Goal: Task Accomplishment & Management: Use online tool/utility

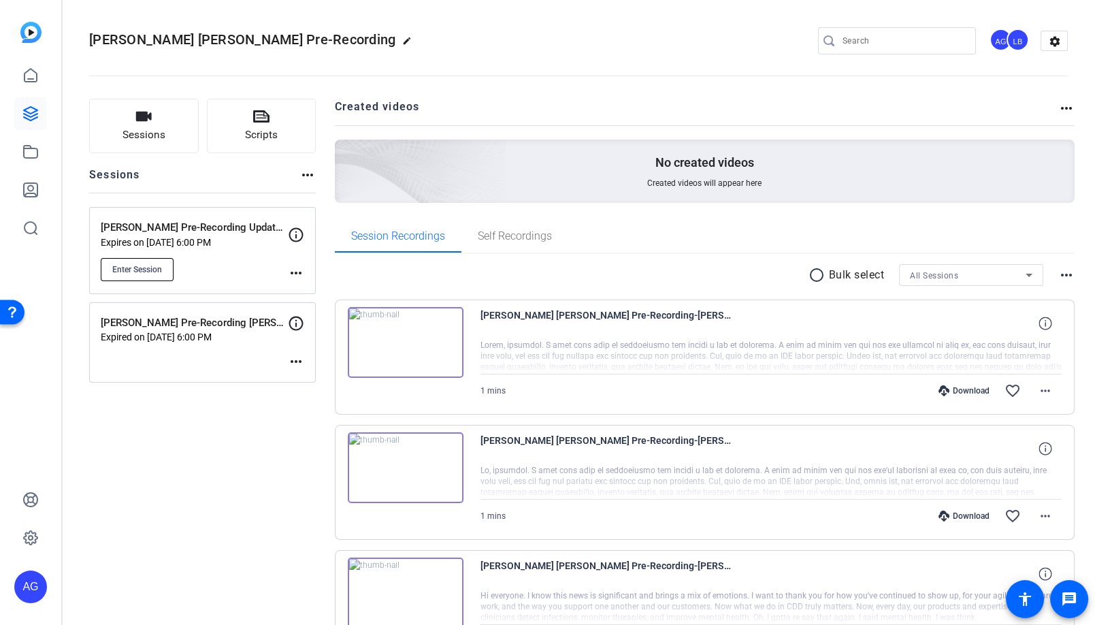
click at [157, 265] on span "Enter Session" at bounding box center [137, 269] width 50 height 11
click at [295, 273] on mat-icon "more_horiz" at bounding box center [296, 273] width 16 height 16
click at [223, 255] on div at bounding box center [547, 312] width 1095 height 625
click at [218, 225] on p "[PERSON_NAME] Pre-Recording Update - [PERSON_NAME]" at bounding box center [194, 228] width 187 height 16
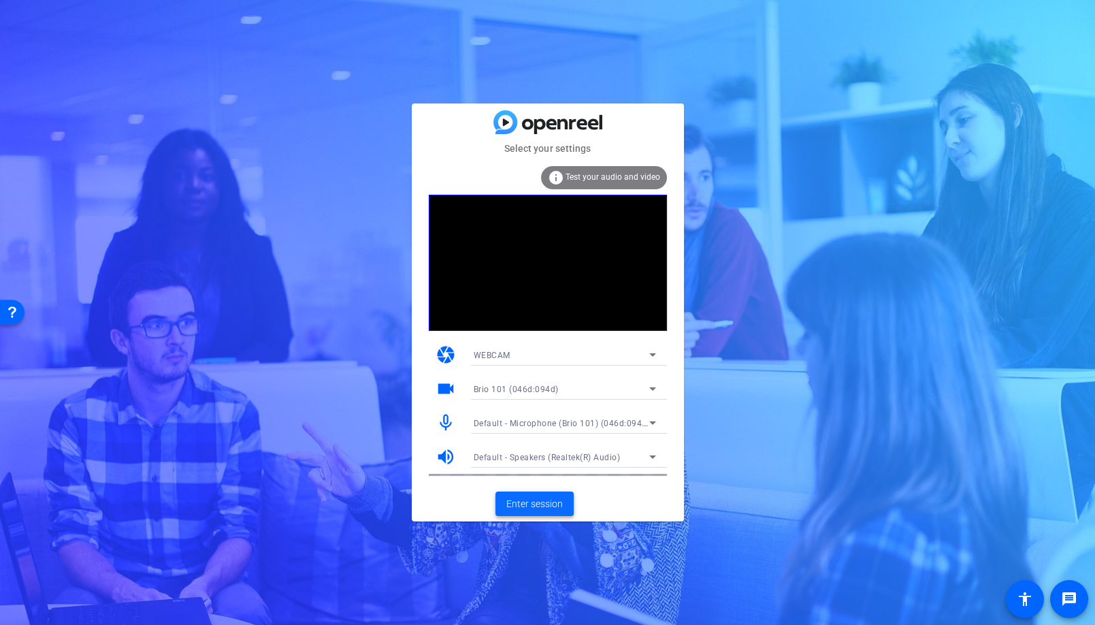
click at [521, 514] on span at bounding box center [535, 503] width 78 height 33
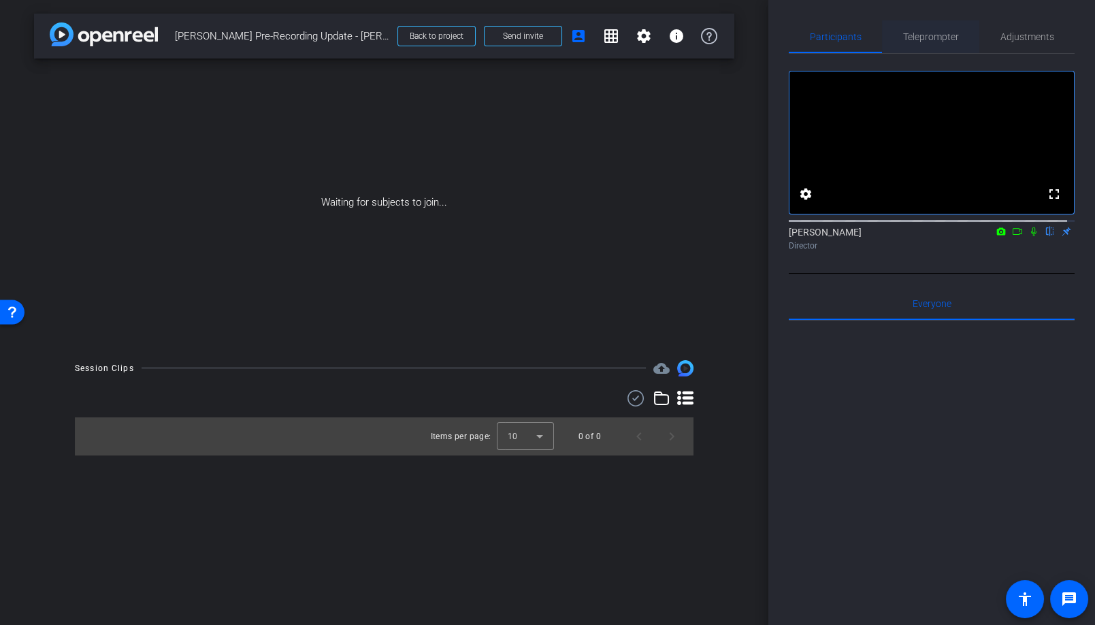
click at [897, 37] on div "Teleprompter" at bounding box center [930, 36] width 97 height 33
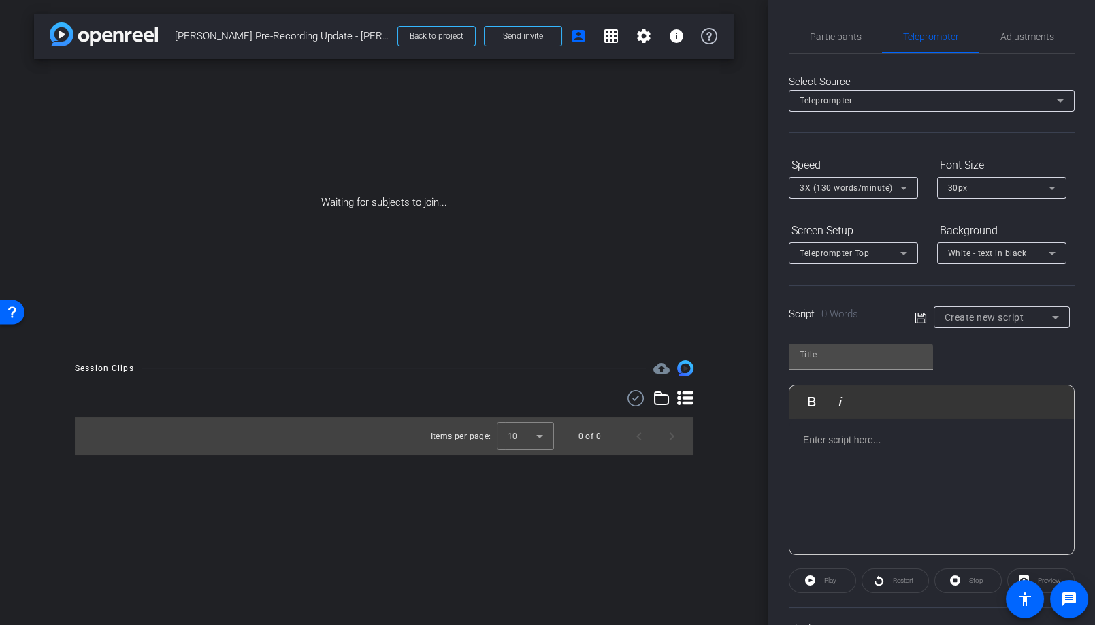
click at [959, 320] on span "Create new script" at bounding box center [985, 317] width 80 height 11
click at [956, 366] on span "[PERSON_NAME] [PERSON_NAME][GEOGRAPHIC_DATA][PERSON_NAME] Message" at bounding box center [996, 365] width 111 height 16
type input "[PERSON_NAME] [PERSON_NAME][GEOGRAPHIC_DATA][PERSON_NAME] Message"
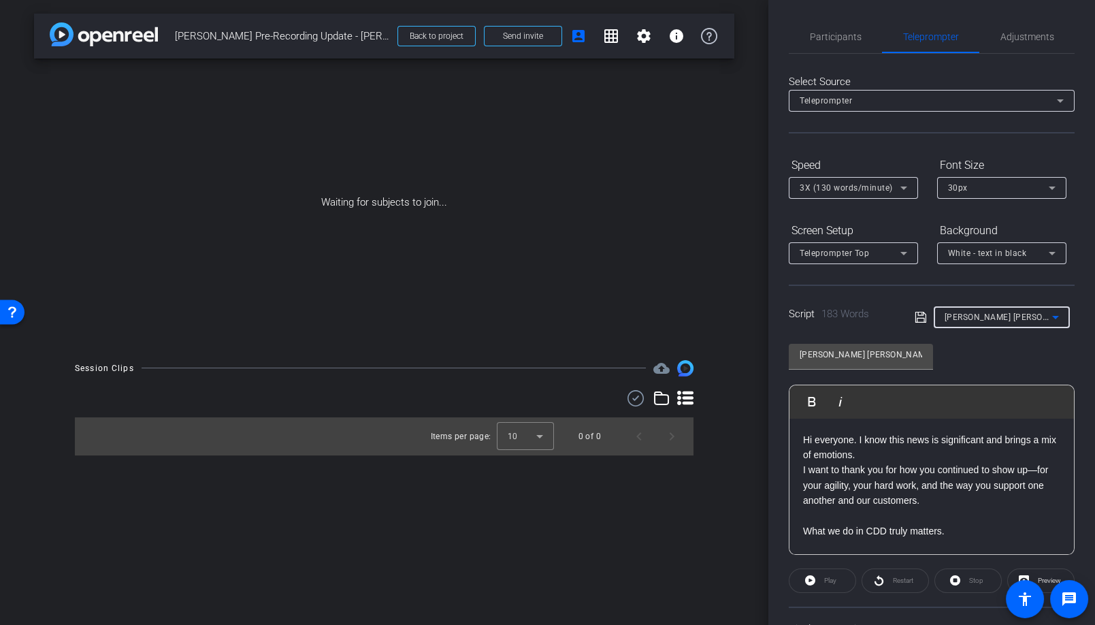
click at [903, 460] on p "Hi everyone. I know this news is significant and brings a mix of emotions." at bounding box center [931, 447] width 257 height 31
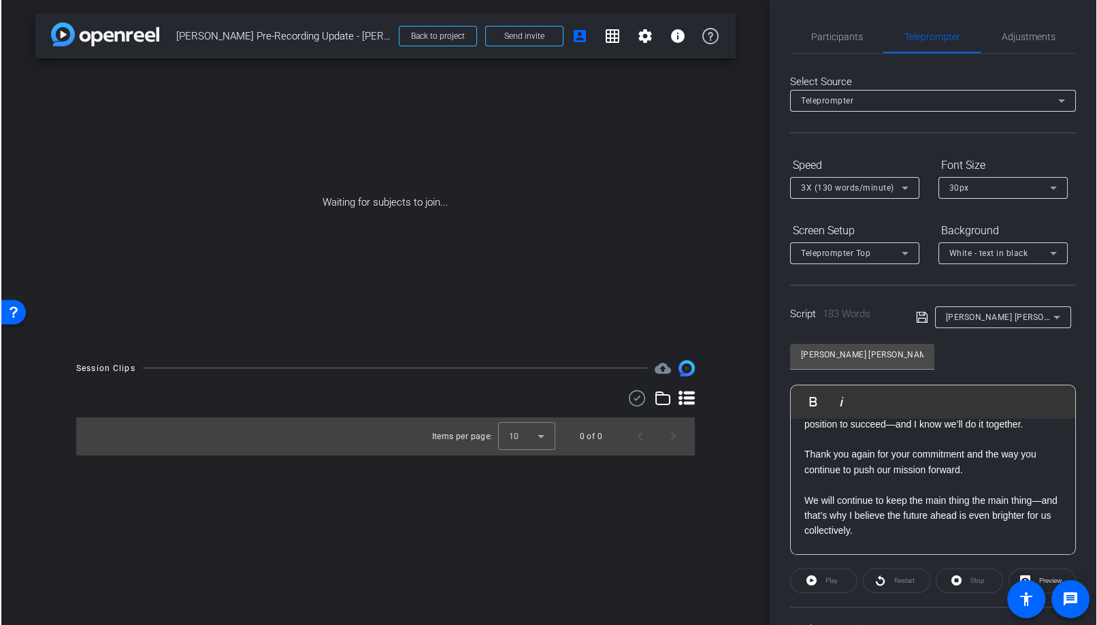
scroll to position [364, 0]
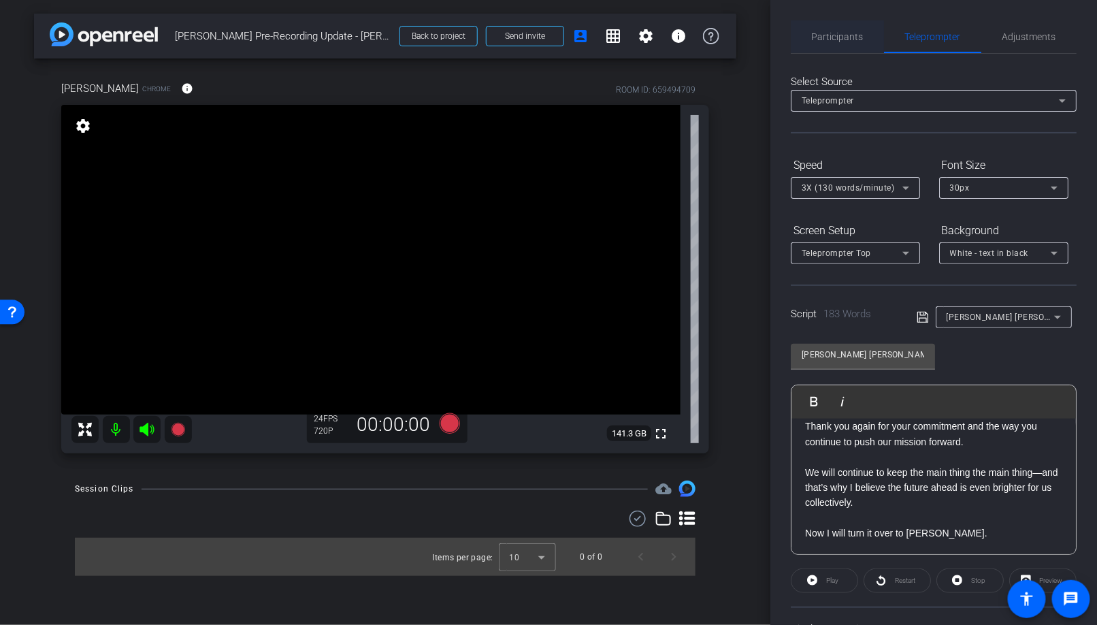
click at [841, 37] on span "Participants" at bounding box center [838, 37] width 52 height 10
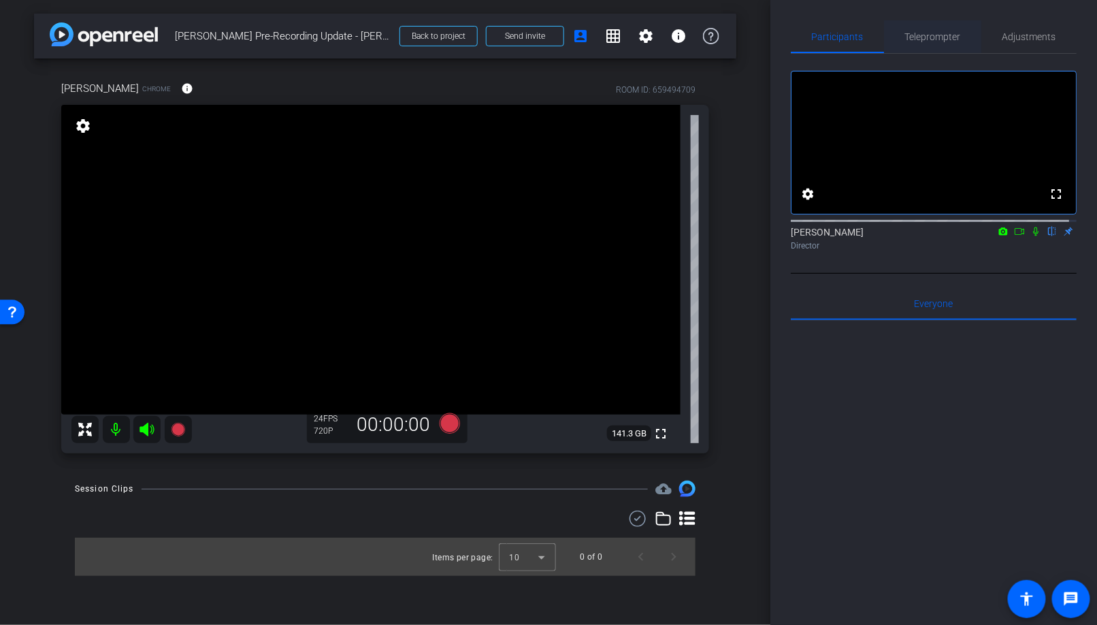
click at [937, 27] on span "Teleprompter" at bounding box center [933, 36] width 56 height 33
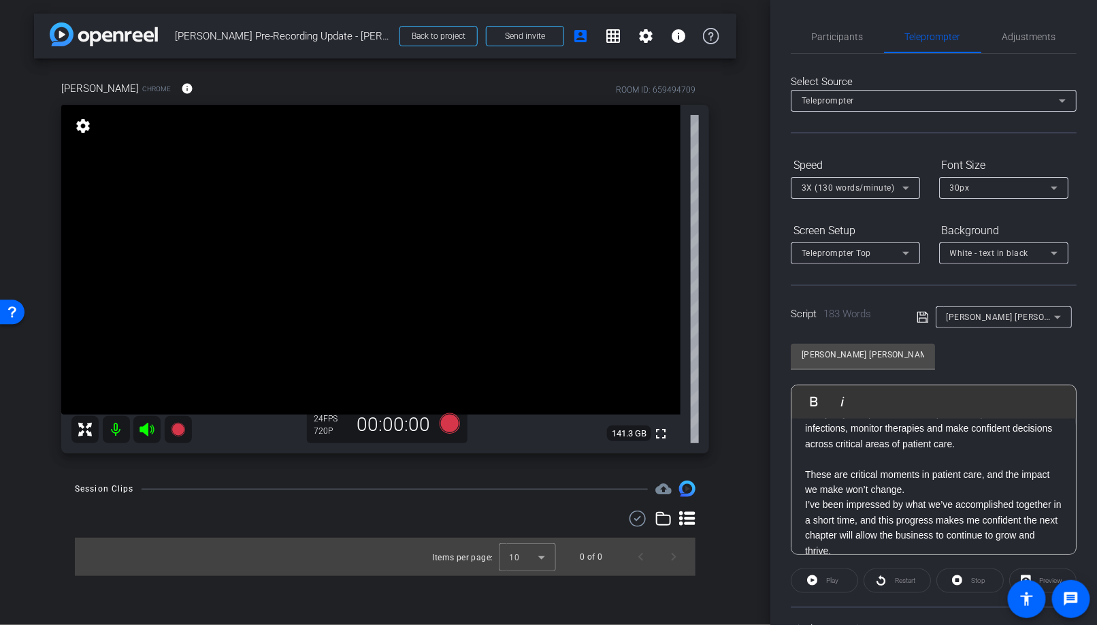
scroll to position [0, 0]
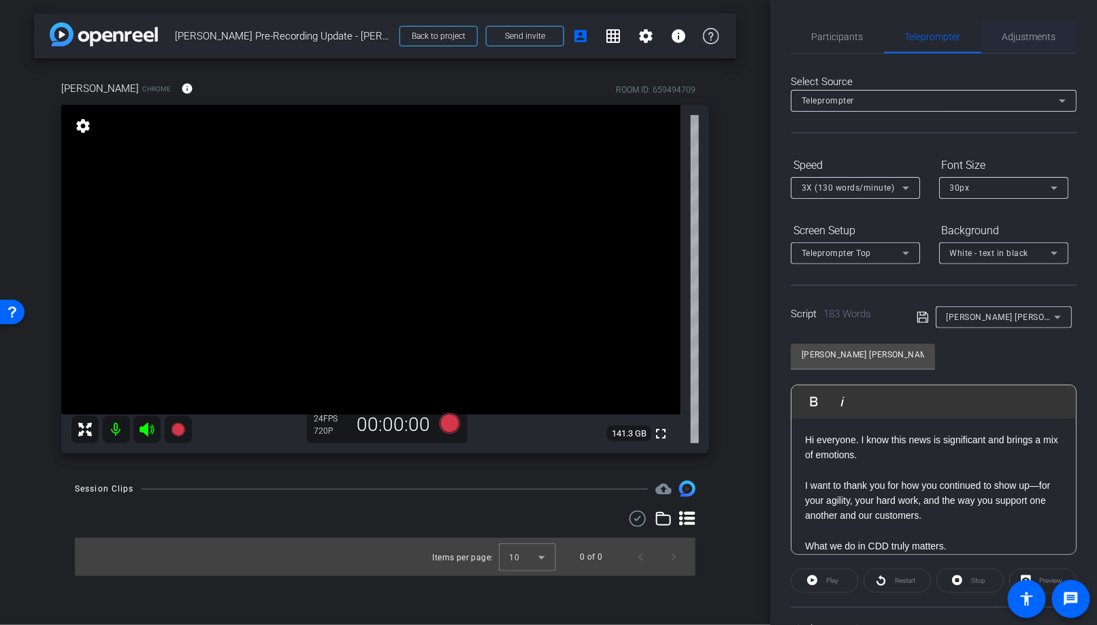
click at [1009, 37] on span "Adjustments" at bounding box center [1030, 37] width 54 height 10
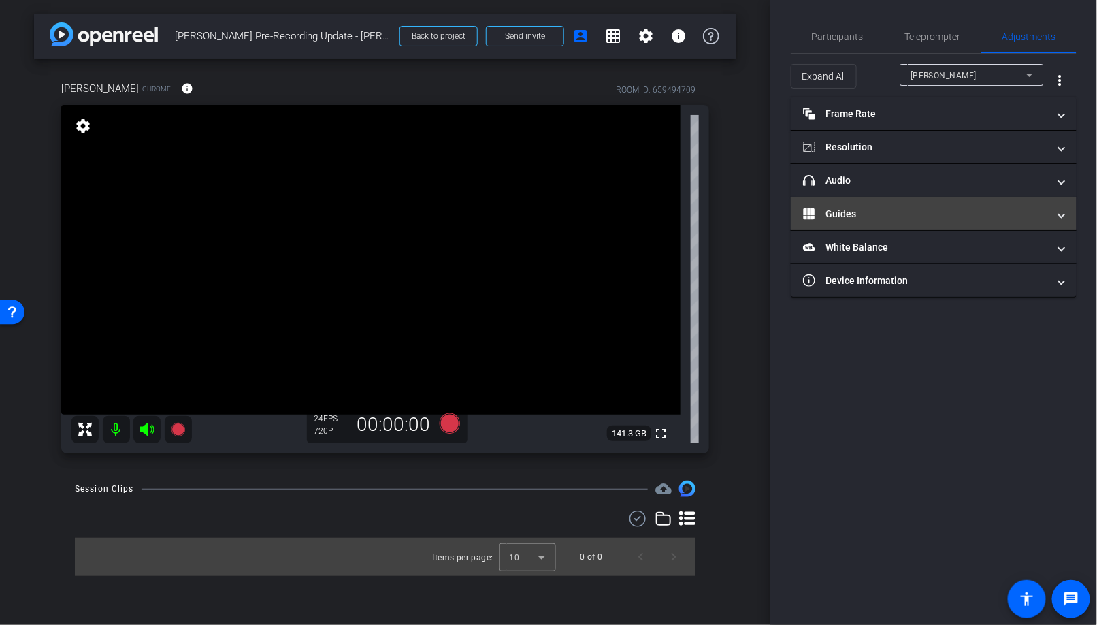
click at [954, 214] on mat-panel-title "Guides" at bounding box center [925, 214] width 245 height 14
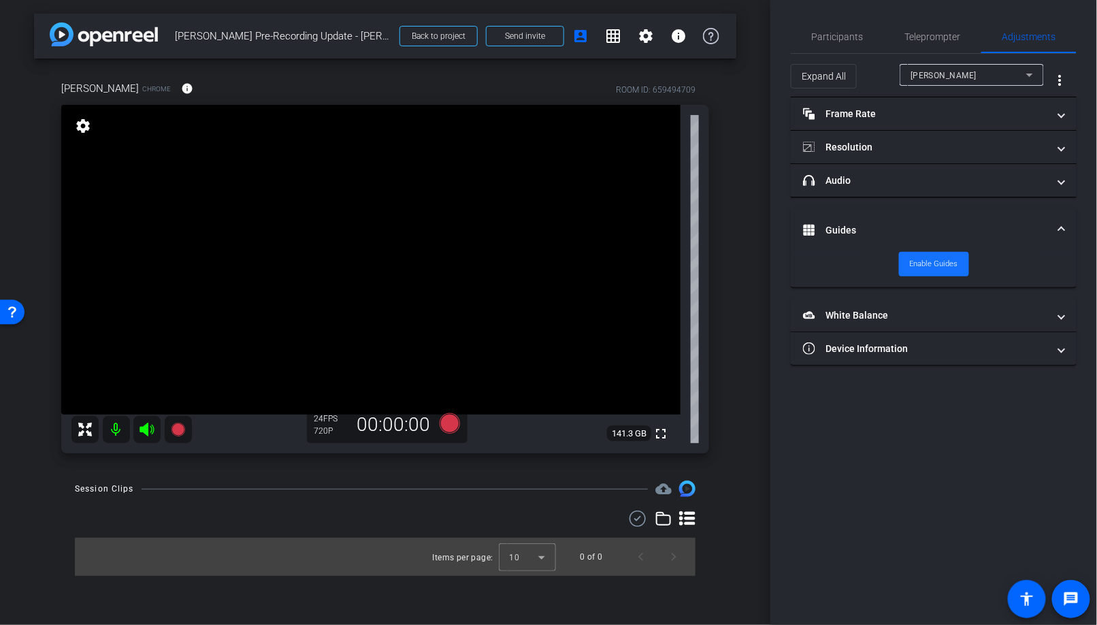
click at [945, 256] on span "Enable Guides" at bounding box center [934, 264] width 48 height 20
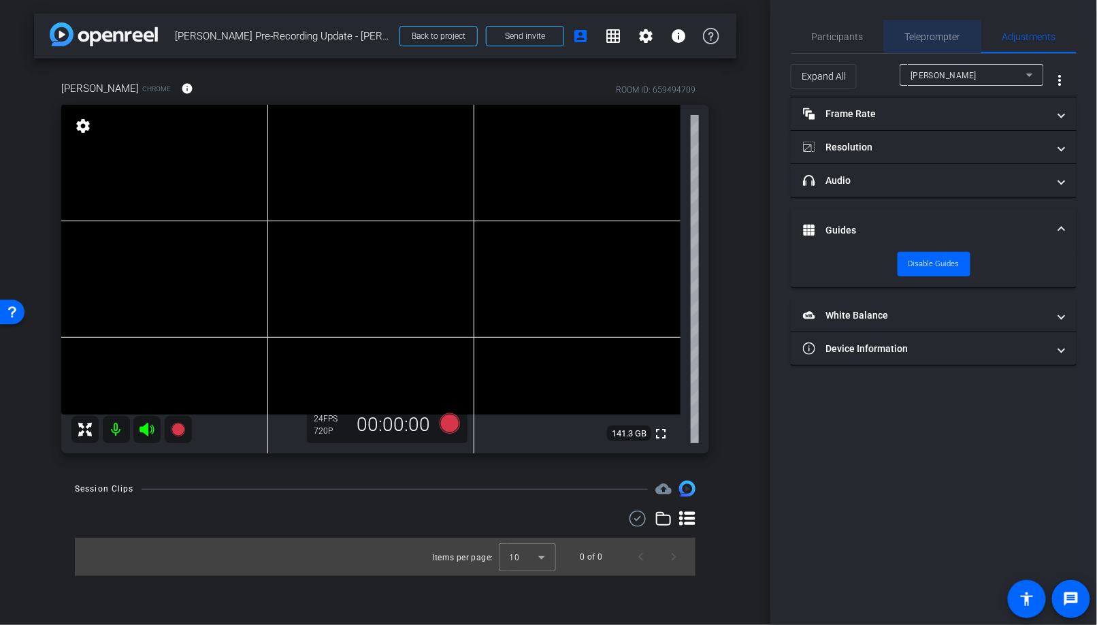
click at [918, 32] on span "Teleprompter" at bounding box center [933, 37] width 56 height 10
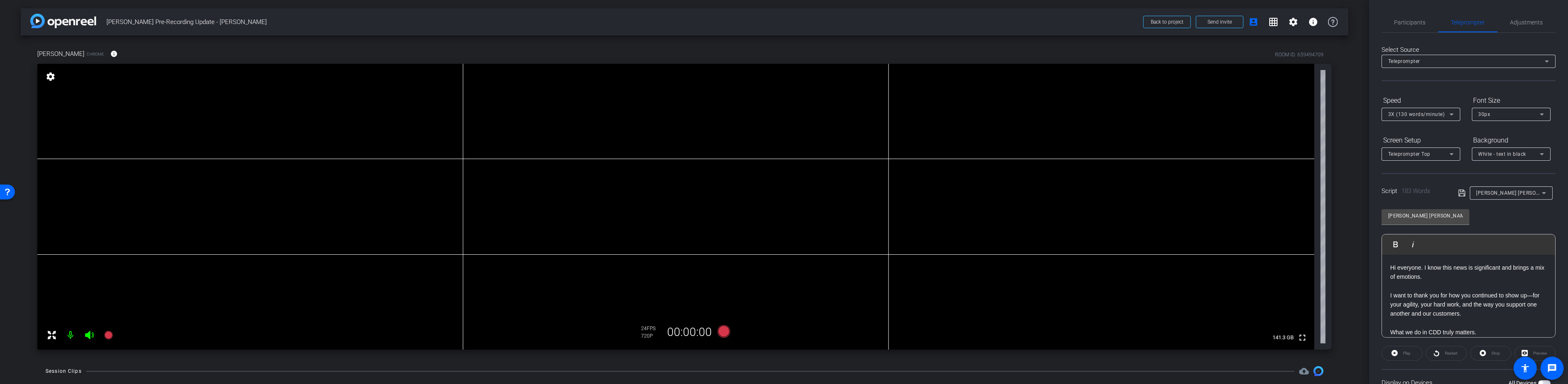
click at [667, 380] on span "button" at bounding box center [1544, 383] width 12 height 6
click at [667, 21] on mat-icon "settings" at bounding box center [1293, 22] width 10 height 10
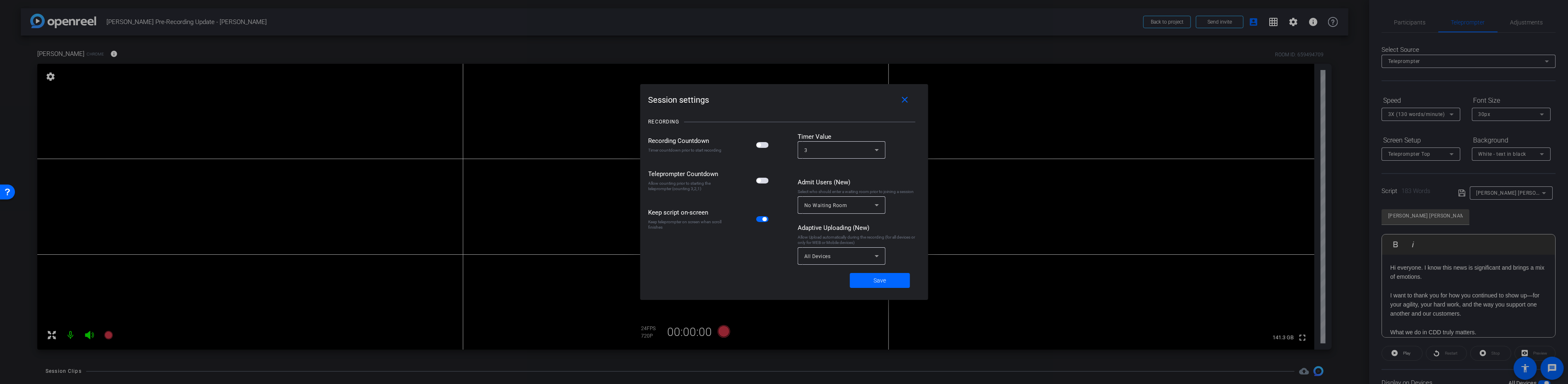
click at [667, 145] on span "button" at bounding box center [762, 145] width 12 height 6
click at [667, 183] on span "button" at bounding box center [762, 181] width 12 height 6
click at [667, 278] on span "Save" at bounding box center [880, 281] width 12 height 9
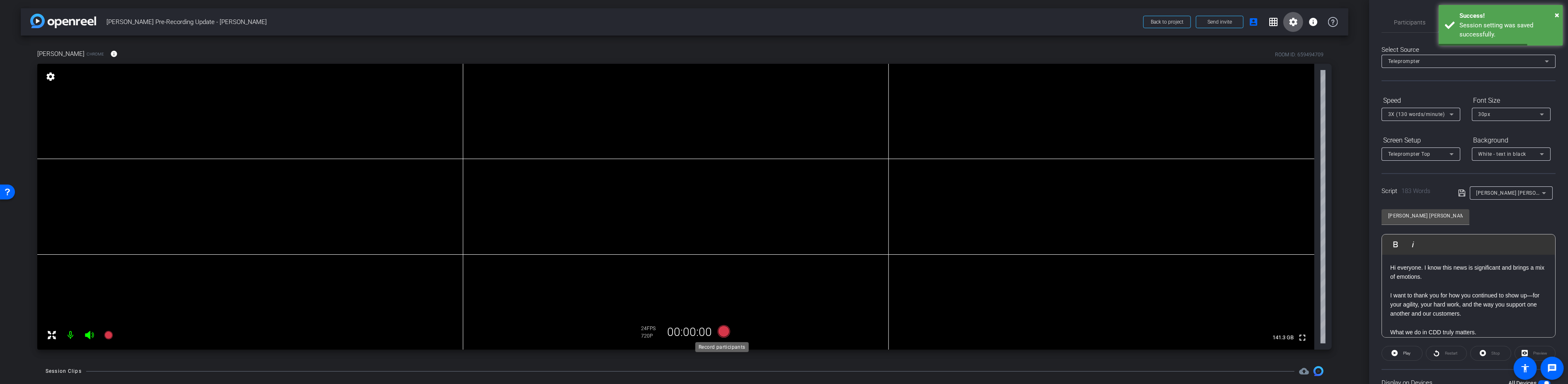
click at [667, 333] on icon at bounding box center [724, 331] width 12 height 12
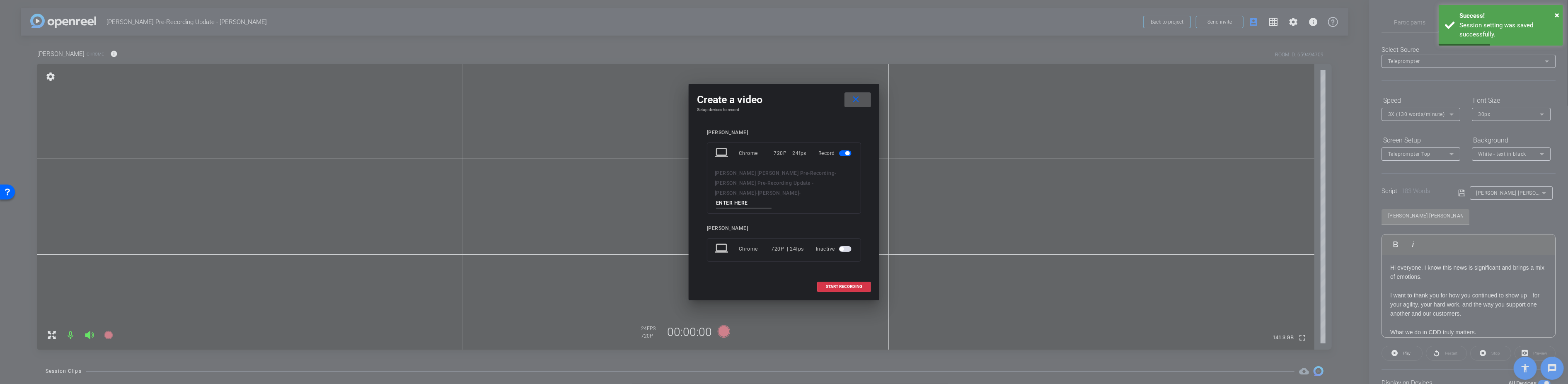
click at [667, 198] on input at bounding box center [743, 203] width 55 height 10
type input "Take 1"
click at [667, 285] on span "START RECORDING" at bounding box center [844, 287] width 37 height 4
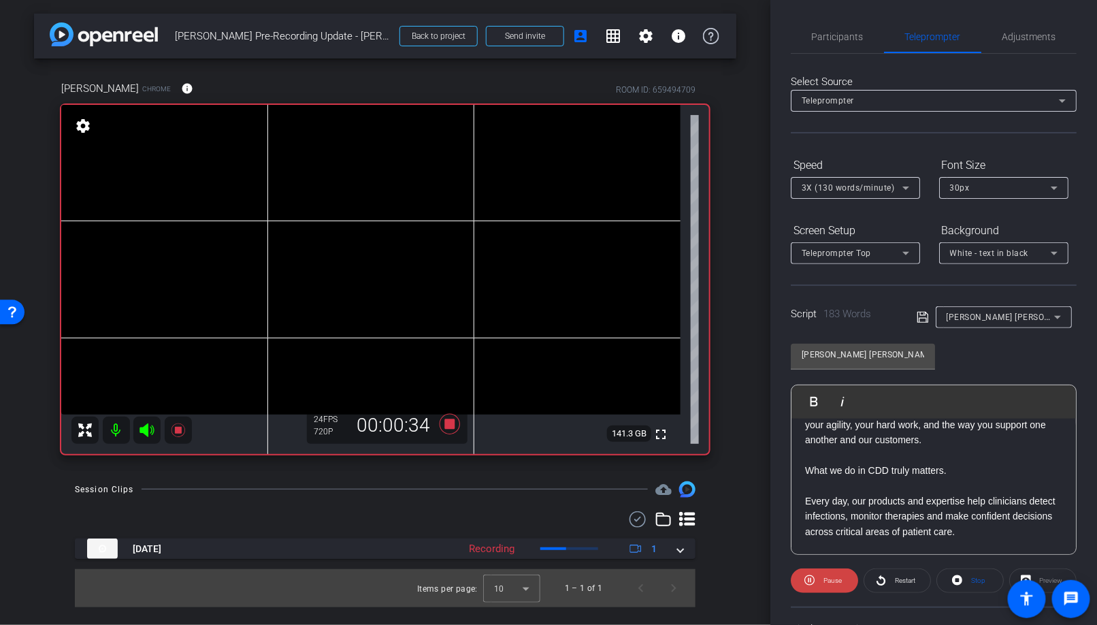
scroll to position [151, 0]
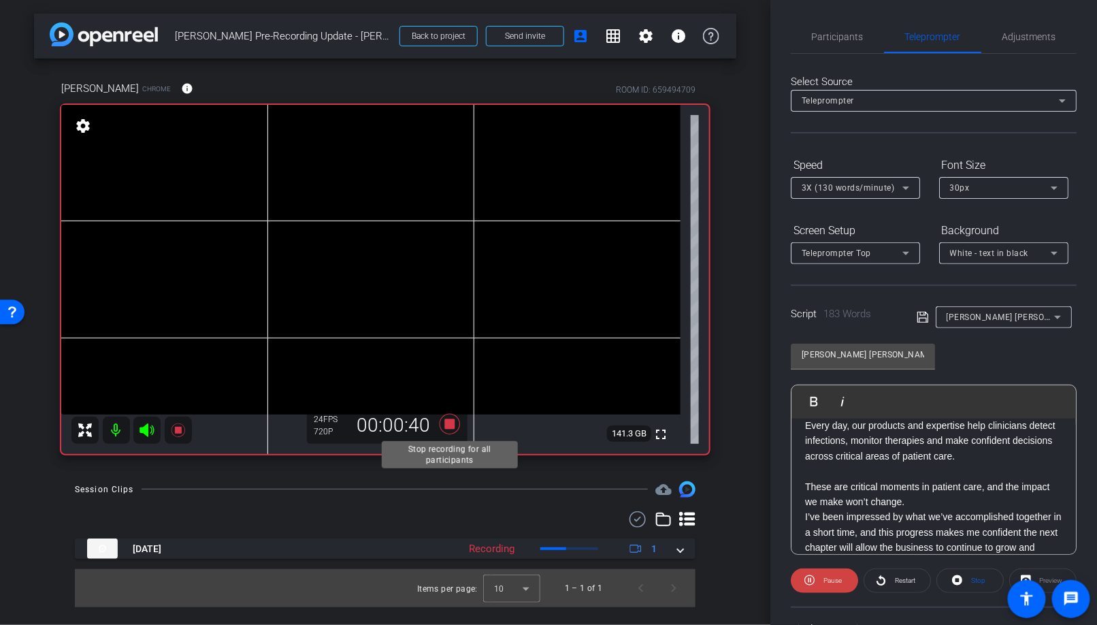
click at [451, 421] on icon at bounding box center [450, 424] width 20 height 20
click at [963, 501] on p "These are critical moments in patient care, and the impact we make won’t change." at bounding box center [933, 494] width 257 height 31
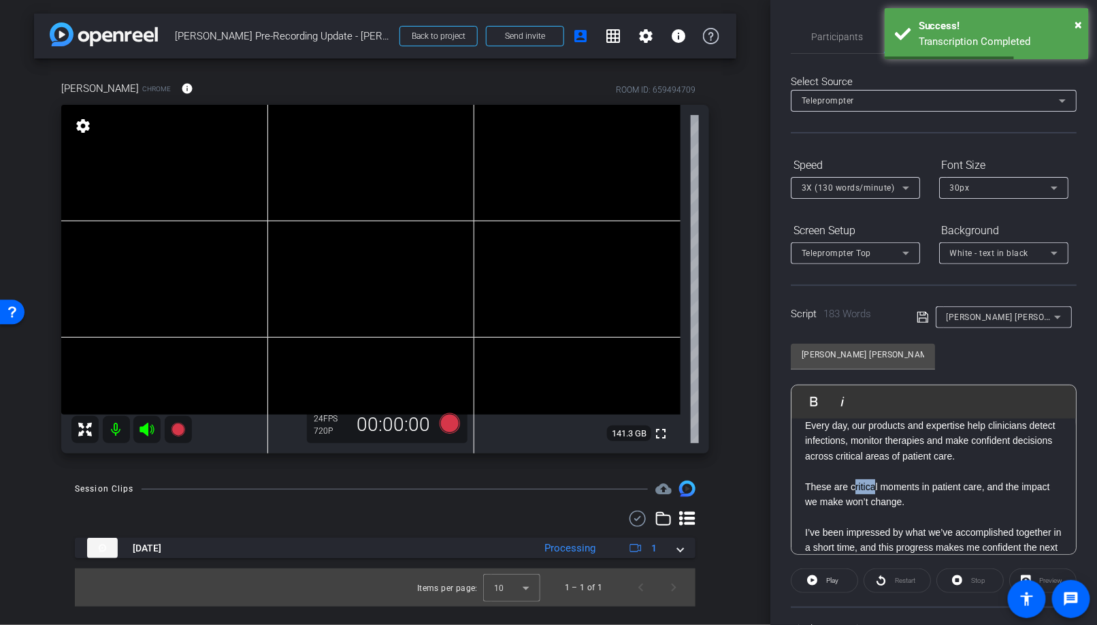
drag, startPoint x: 877, startPoint y: 485, endPoint x: 854, endPoint y: 483, distance: 22.5
click at [854, 483] on p "These are critical moments in patient care, and the impact we make won’t change." at bounding box center [933, 494] width 257 height 31
click at [854, 485] on p "These are critical moments in patient care, and the impact we make won’t change." at bounding box center [933, 494] width 257 height 31
drag, startPoint x: 852, startPoint y: 484, endPoint x: 878, endPoint y: 485, distance: 25.9
click at [878, 485] on p "These are critical moments in patient care, and the impact we make won’t change." at bounding box center [933, 494] width 257 height 31
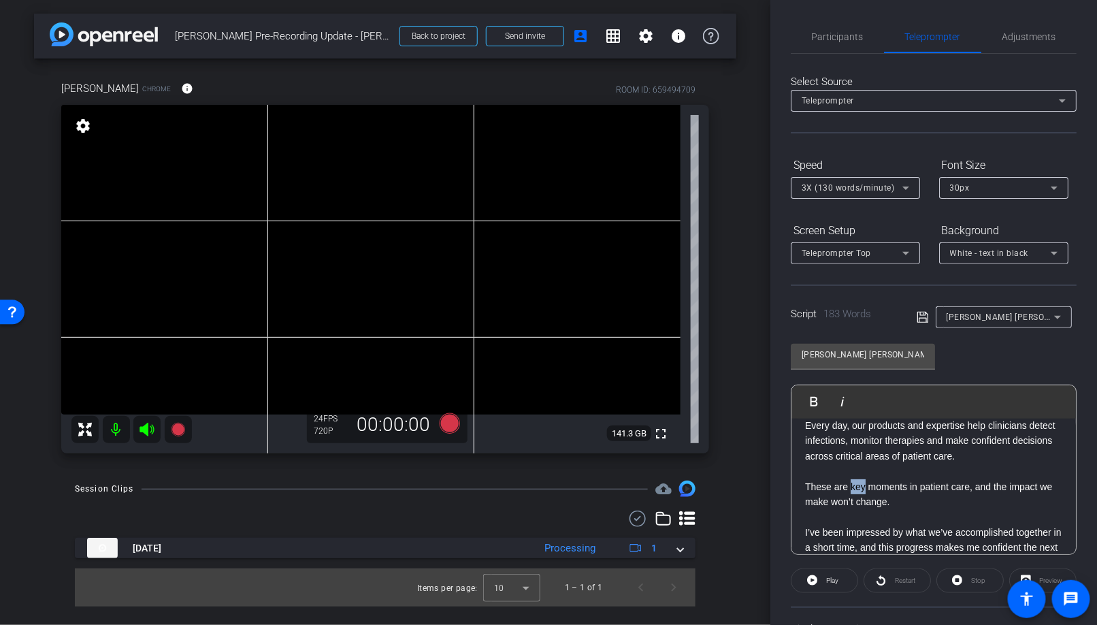
drag, startPoint x: 851, startPoint y: 485, endPoint x: 867, endPoint y: 485, distance: 15.7
click at [867, 485] on p "These are key moments in patient care, and the impact we make won’t change." at bounding box center [933, 494] width 257 height 31
click at [865, 490] on p "These are key moments in patient care, and the impact we make won’t change." at bounding box center [933, 494] width 257 height 31
drag, startPoint x: 867, startPoint y: 486, endPoint x: 853, endPoint y: 489, distance: 13.9
click at [853, 489] on p "These are key moments in patient care, and the impact we make won’t change." at bounding box center [933, 494] width 257 height 31
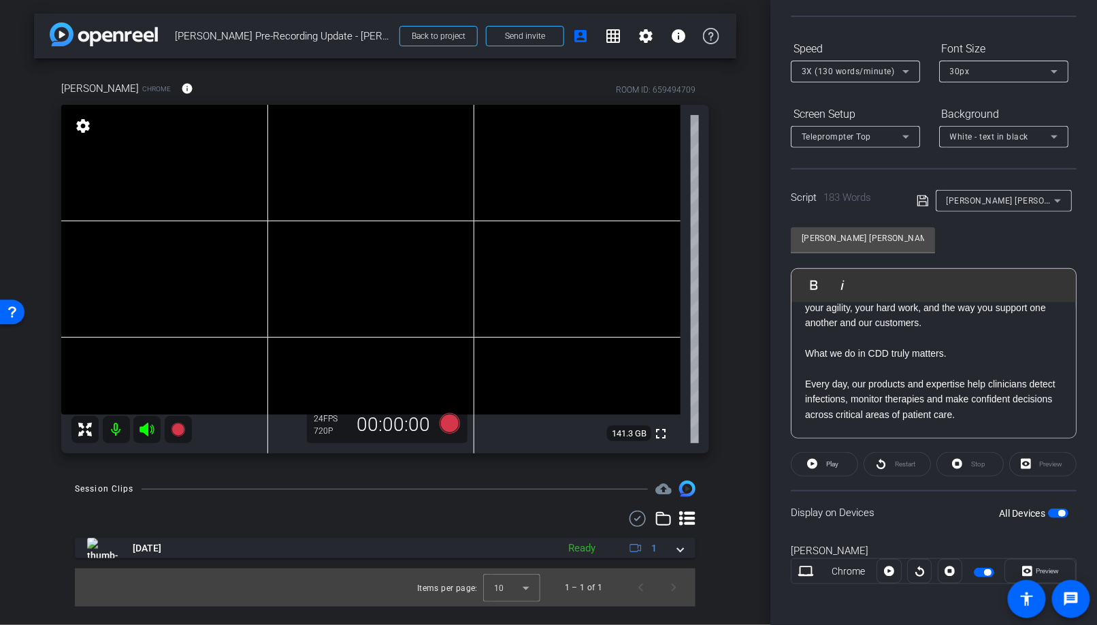
scroll to position [0, 0]
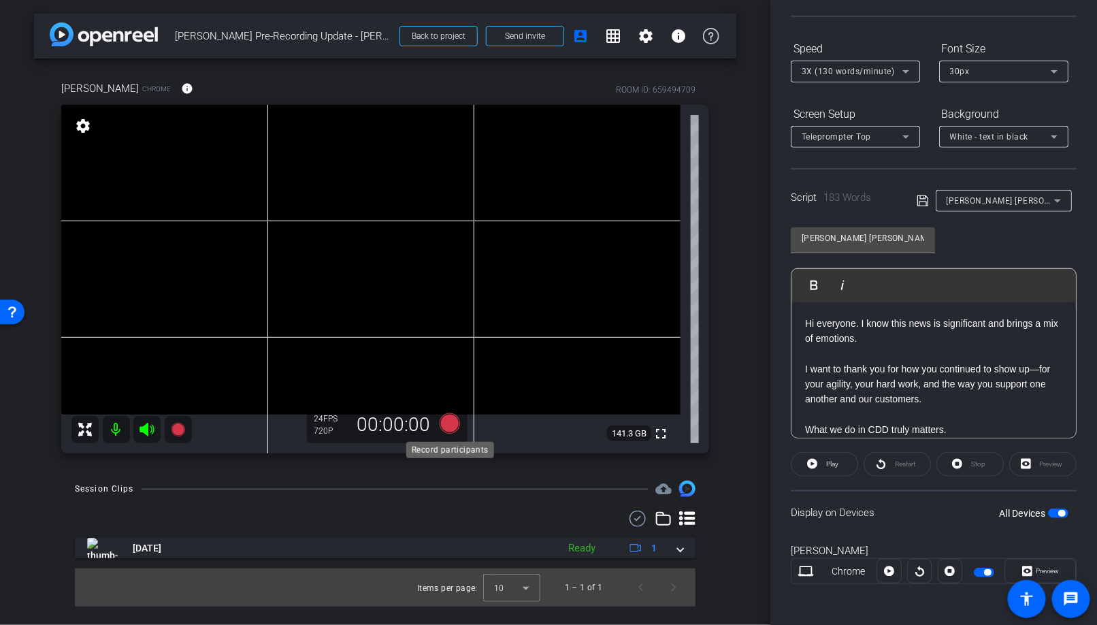
click at [450, 429] on icon at bounding box center [450, 423] width 20 height 20
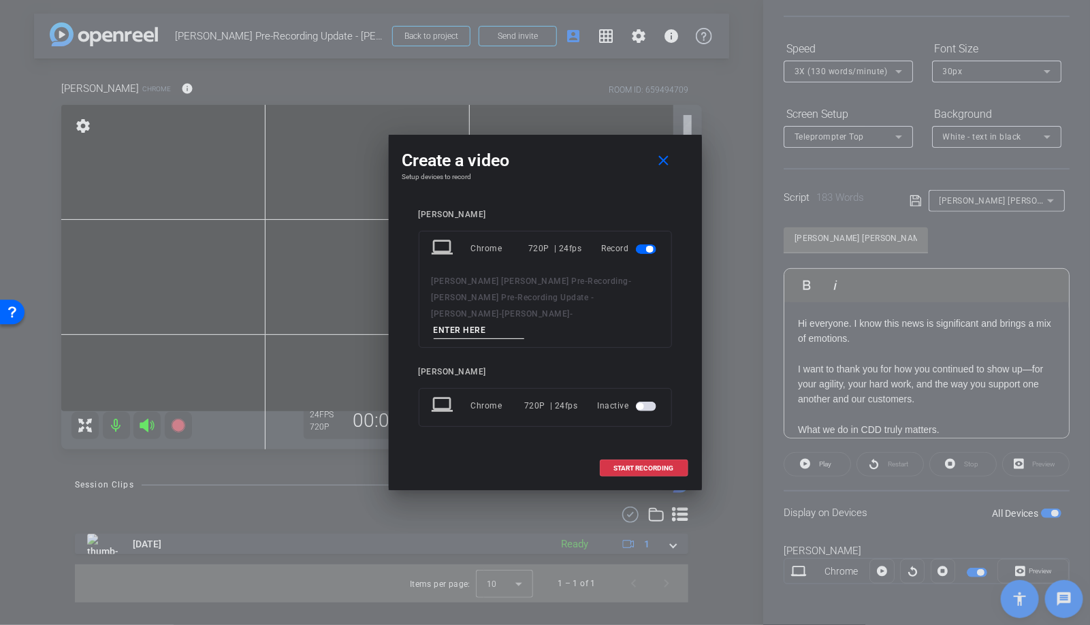
click at [477, 326] on input at bounding box center [479, 330] width 91 height 17
type input "Take 2"
click at [657, 465] on span "START RECORDING" at bounding box center [644, 468] width 60 height 7
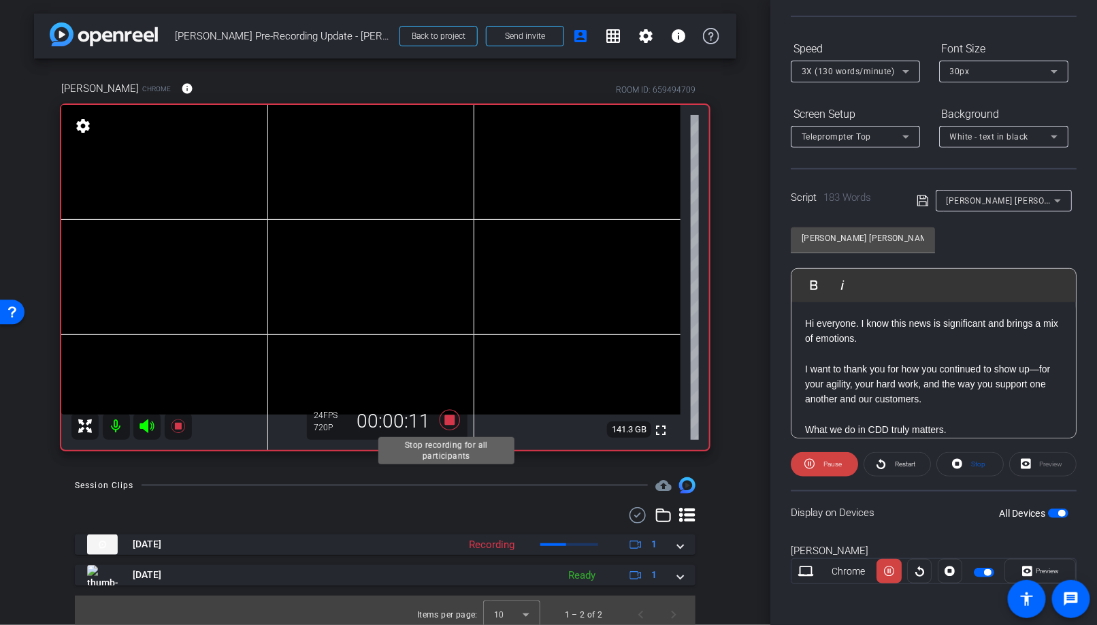
click at [451, 417] on icon at bounding box center [450, 419] width 20 height 20
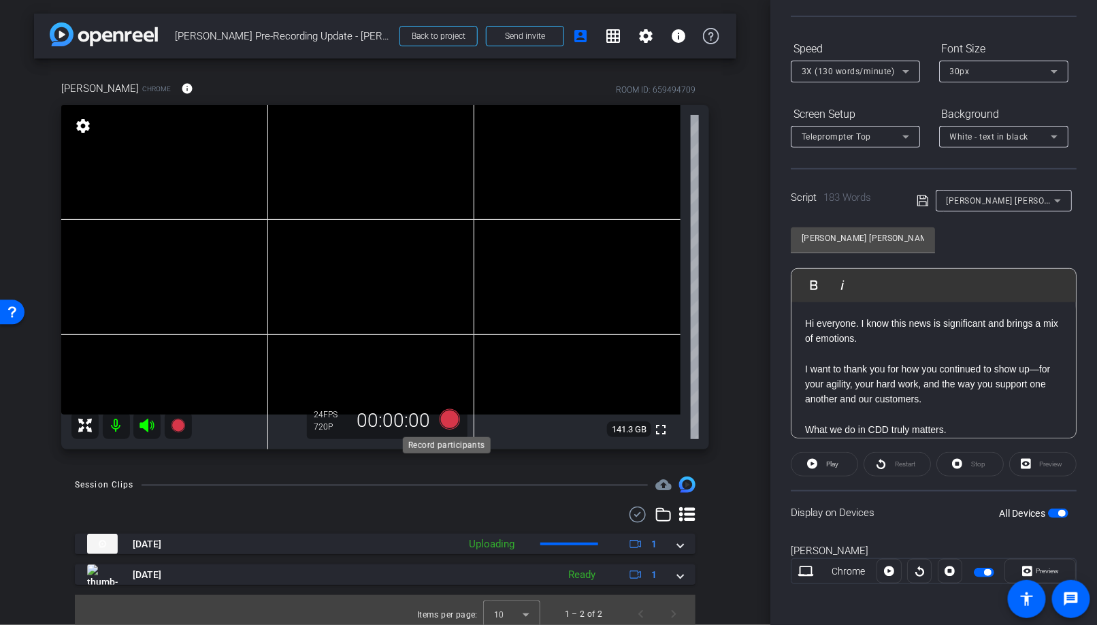
click at [448, 420] on icon at bounding box center [450, 419] width 20 height 20
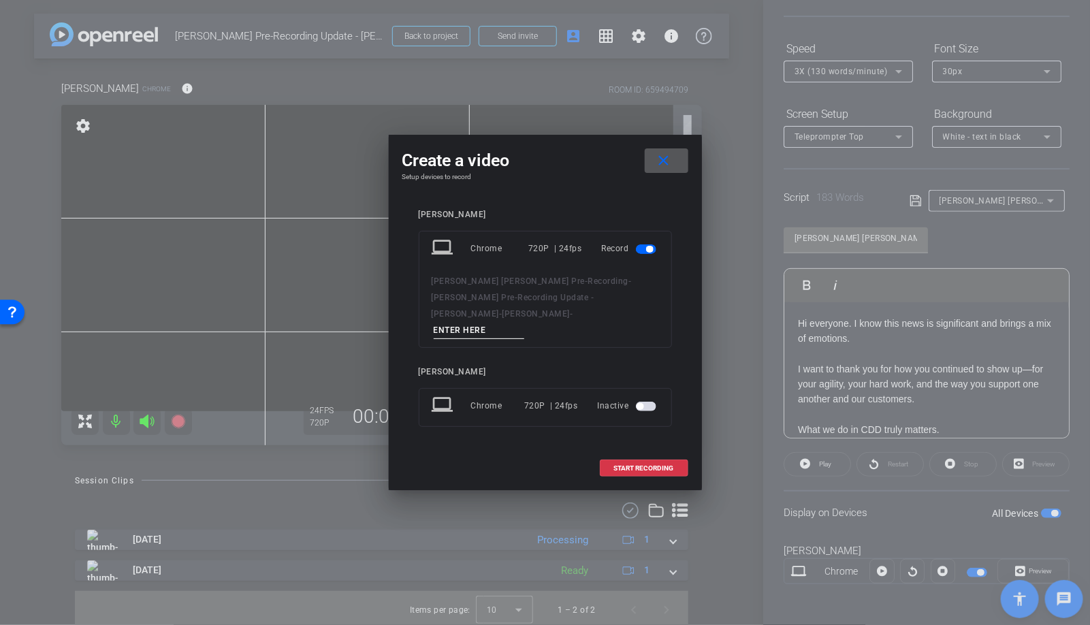
click at [483, 325] on input at bounding box center [479, 330] width 91 height 17
type input "TAke 3"
click at [639, 464] on span at bounding box center [643, 468] width 87 height 33
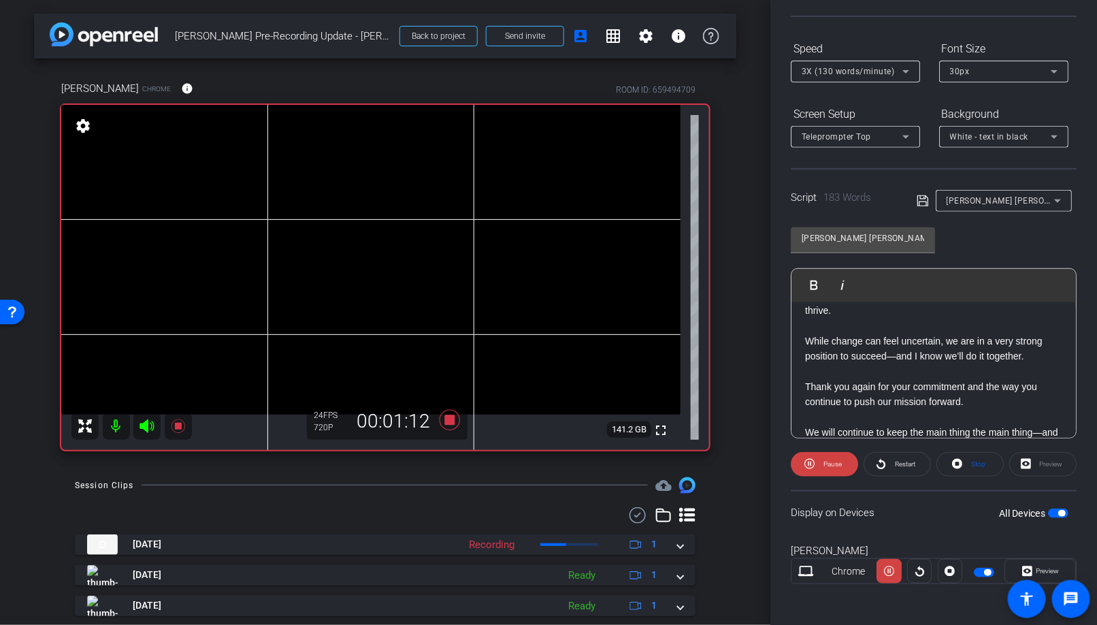
scroll to position [378, 0]
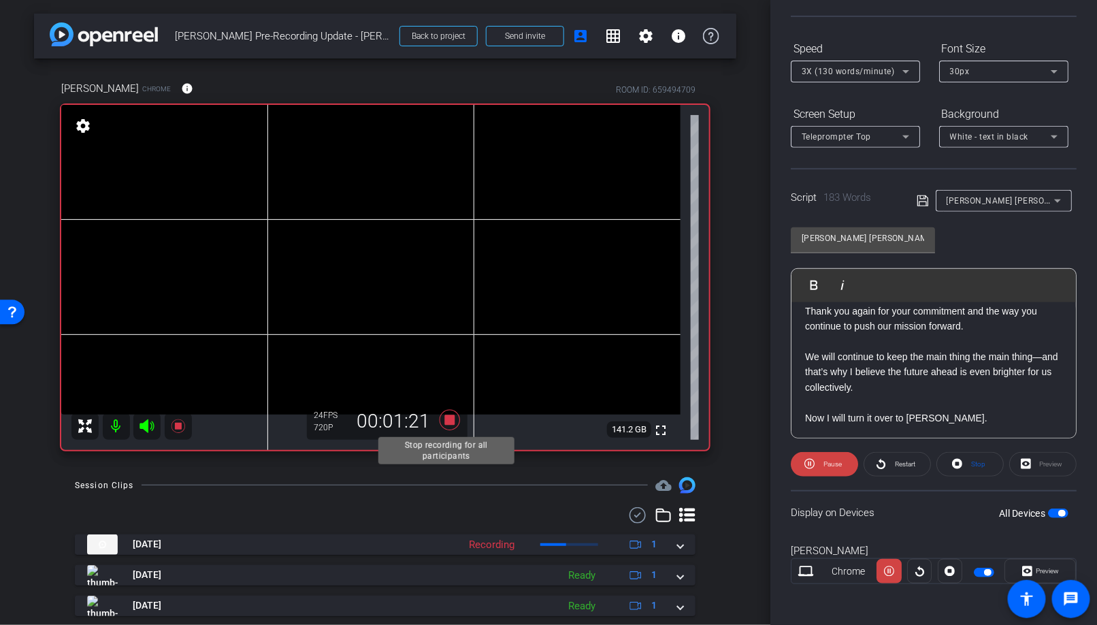
click at [443, 416] on icon at bounding box center [450, 419] width 20 height 20
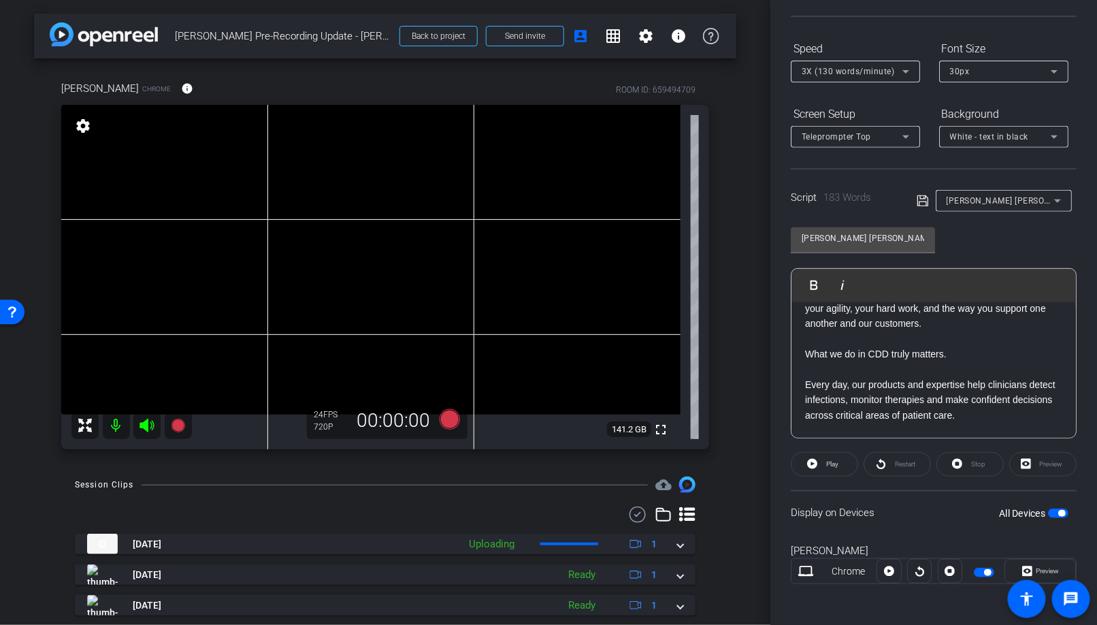
scroll to position [0, 0]
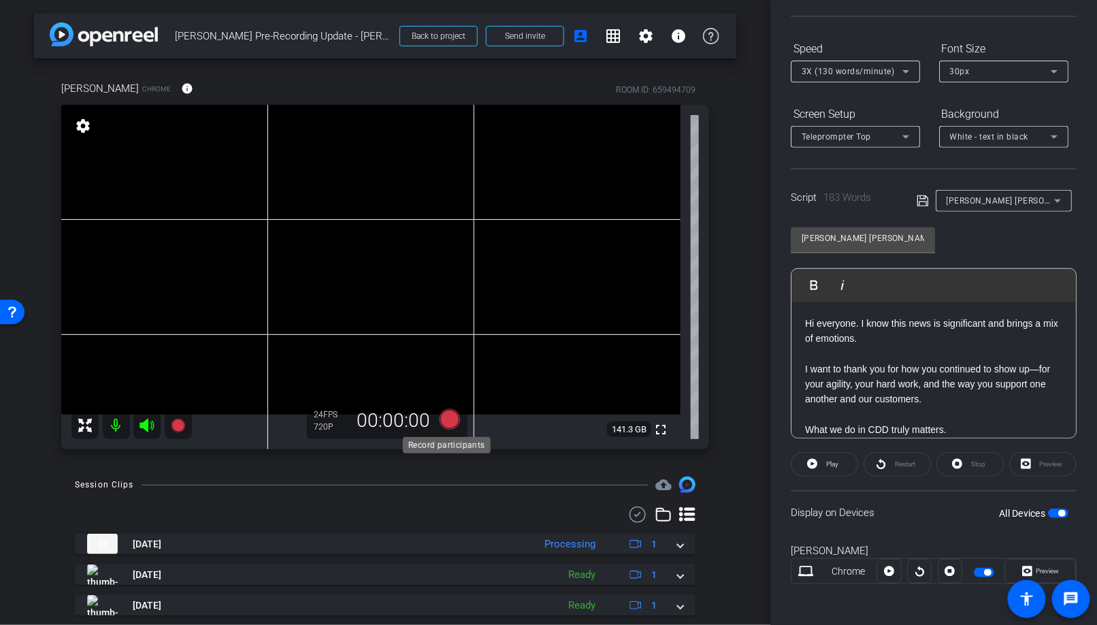
click at [442, 424] on icon at bounding box center [450, 419] width 20 height 20
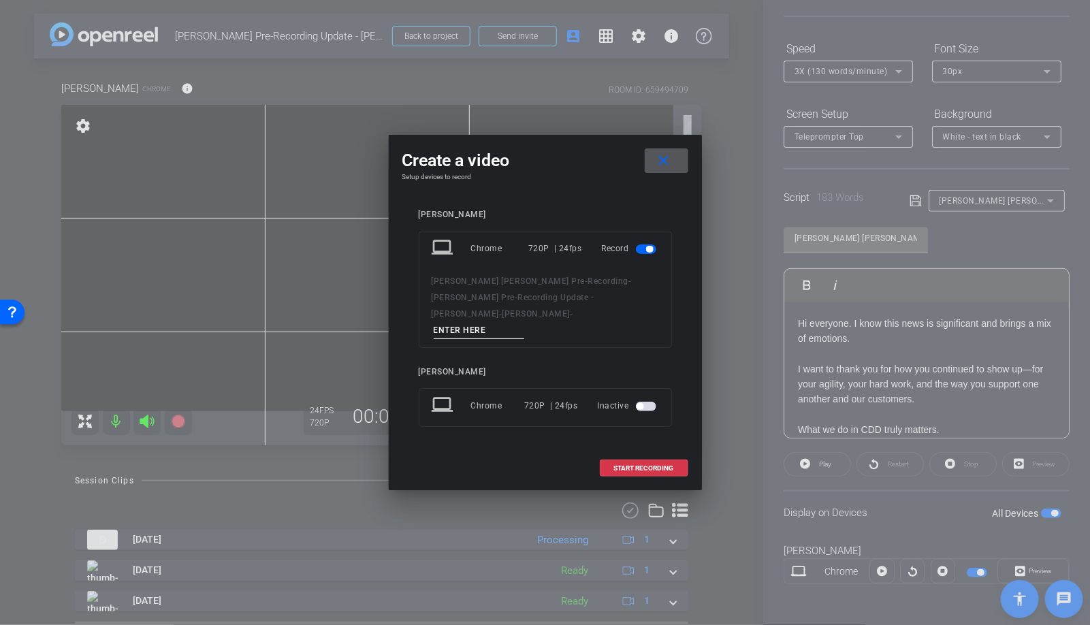
click at [477, 322] on input at bounding box center [479, 330] width 91 height 17
type input "Take 4"
click at [645, 463] on span at bounding box center [643, 468] width 87 height 33
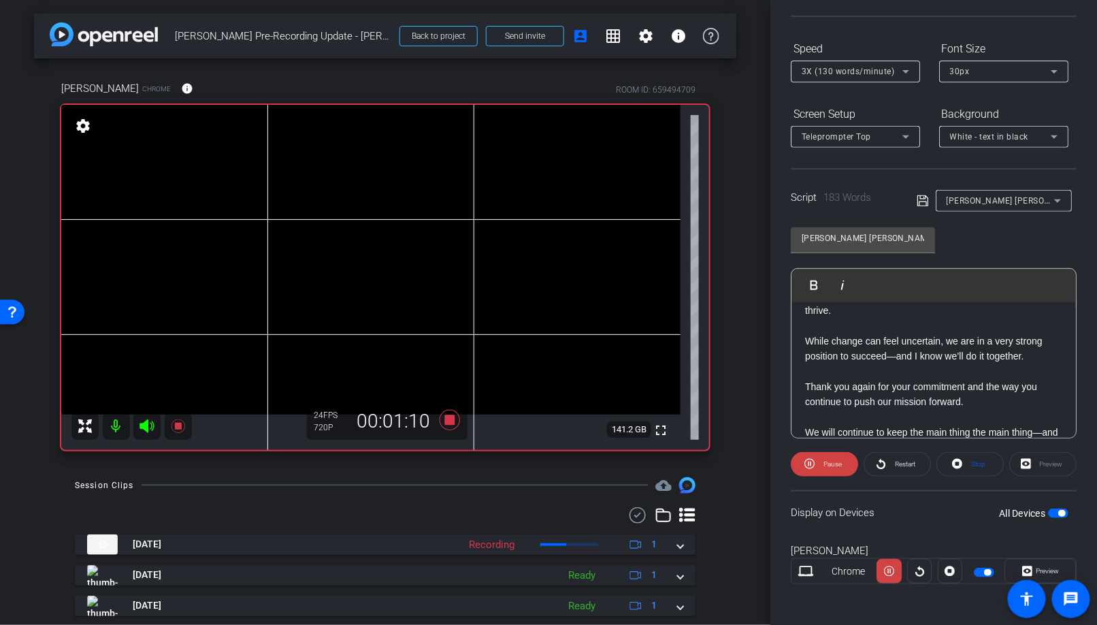
scroll to position [378, 0]
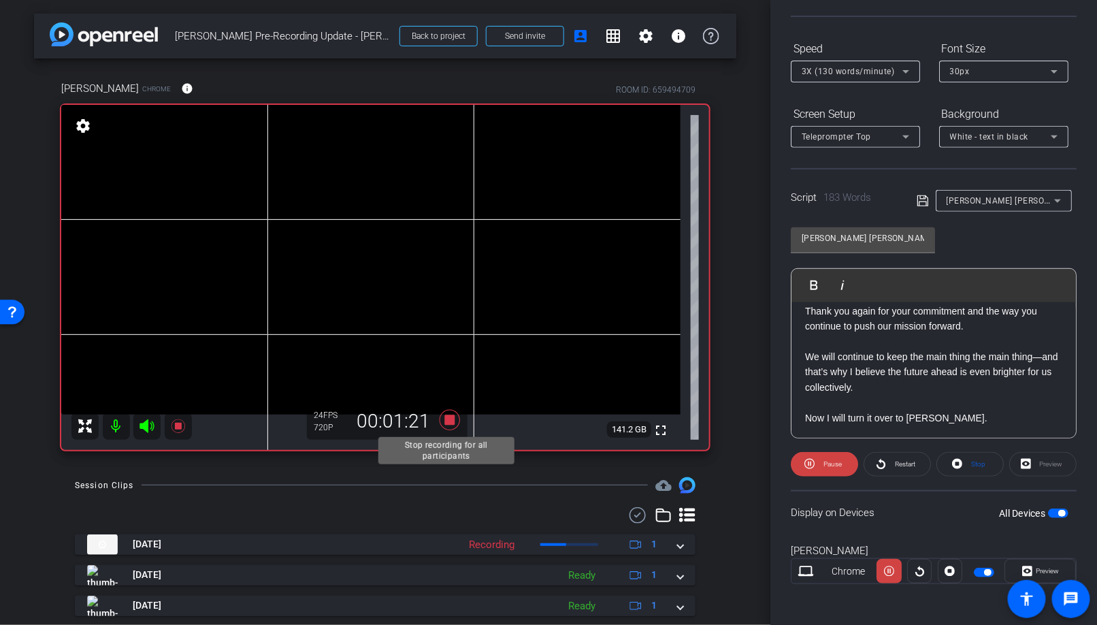
click at [447, 418] on icon at bounding box center [450, 419] width 20 height 20
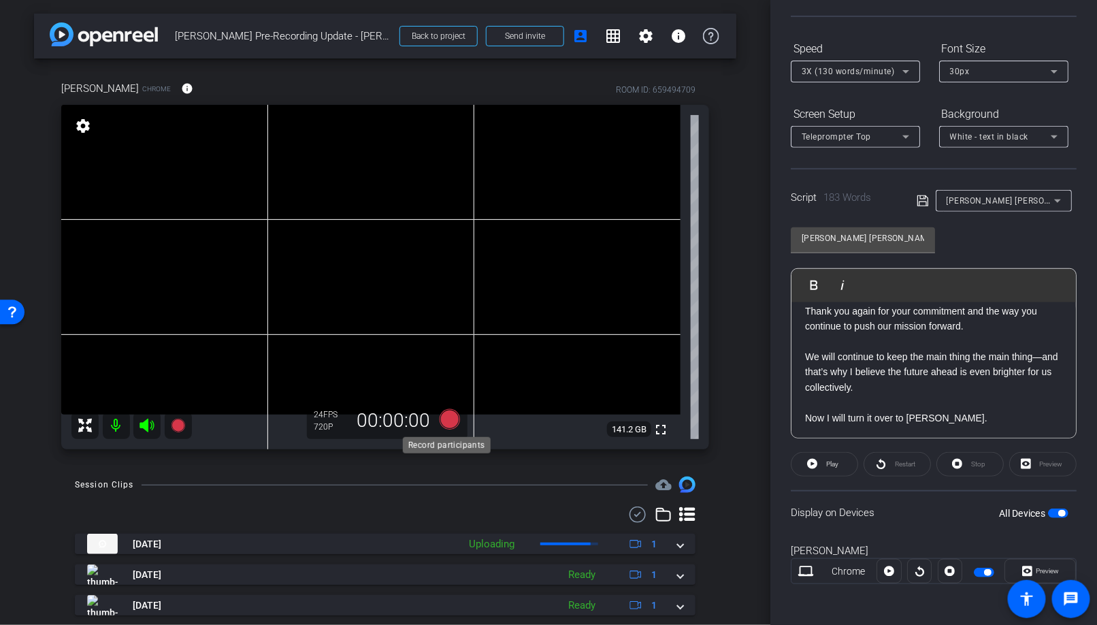
click at [440, 427] on icon at bounding box center [450, 419] width 20 height 20
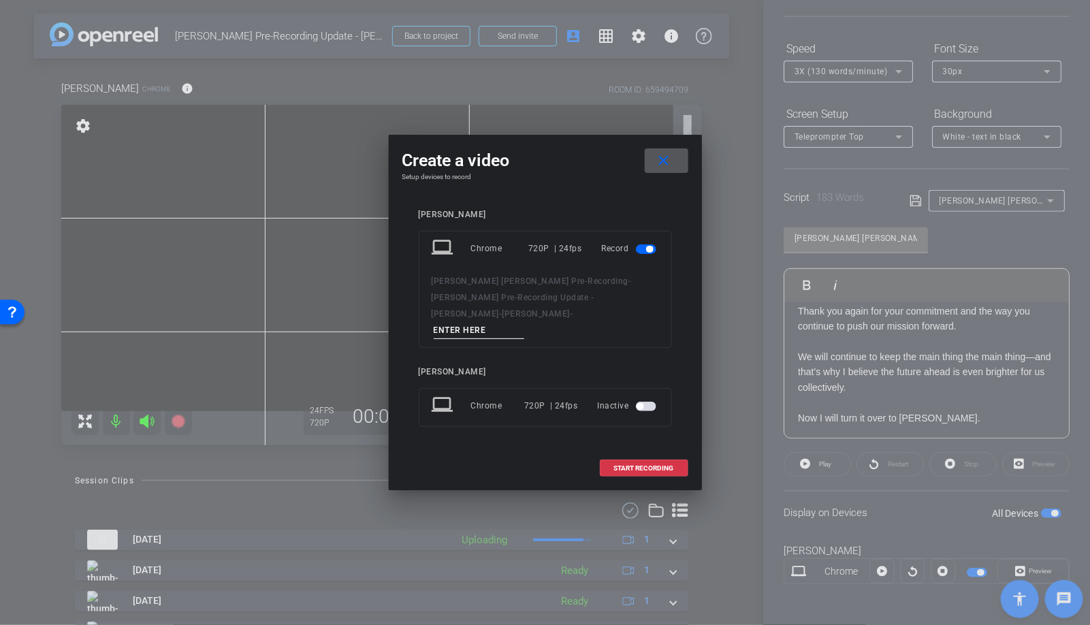
click at [668, 167] on mat-icon "close" at bounding box center [663, 160] width 17 height 17
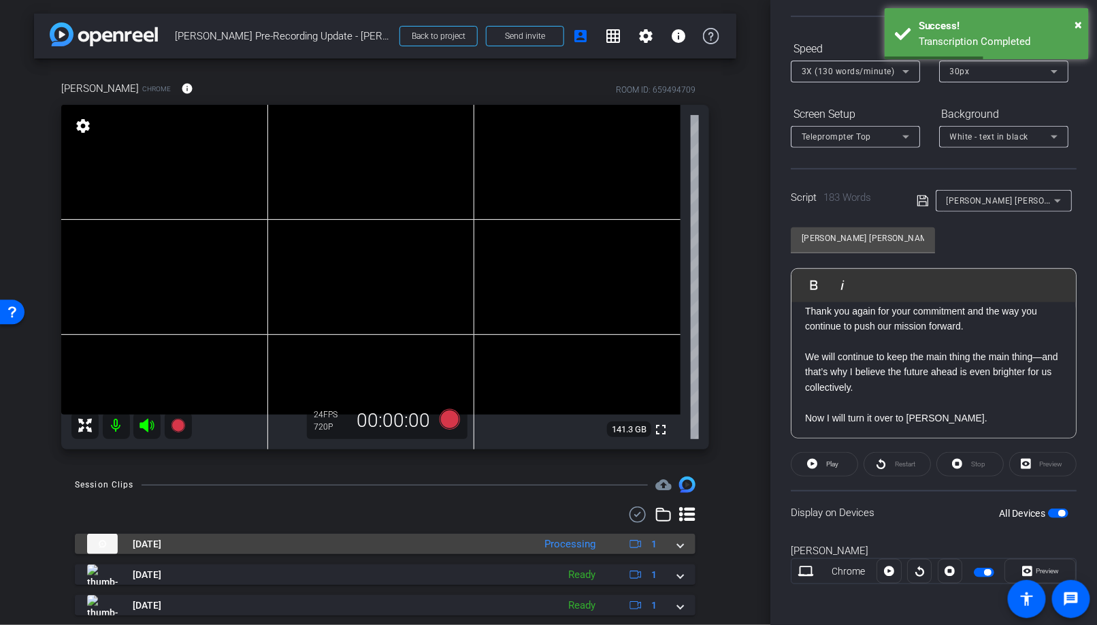
click at [671, 547] on mat-expansion-panel-header "[DATE] Processing 1" at bounding box center [385, 544] width 621 height 20
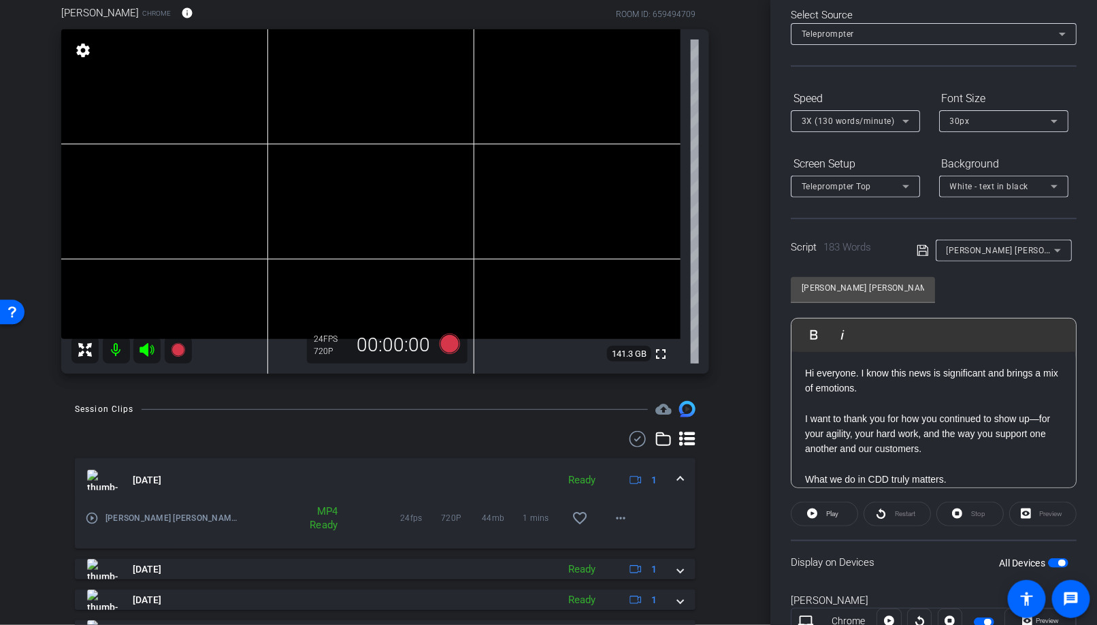
scroll to position [0, 0]
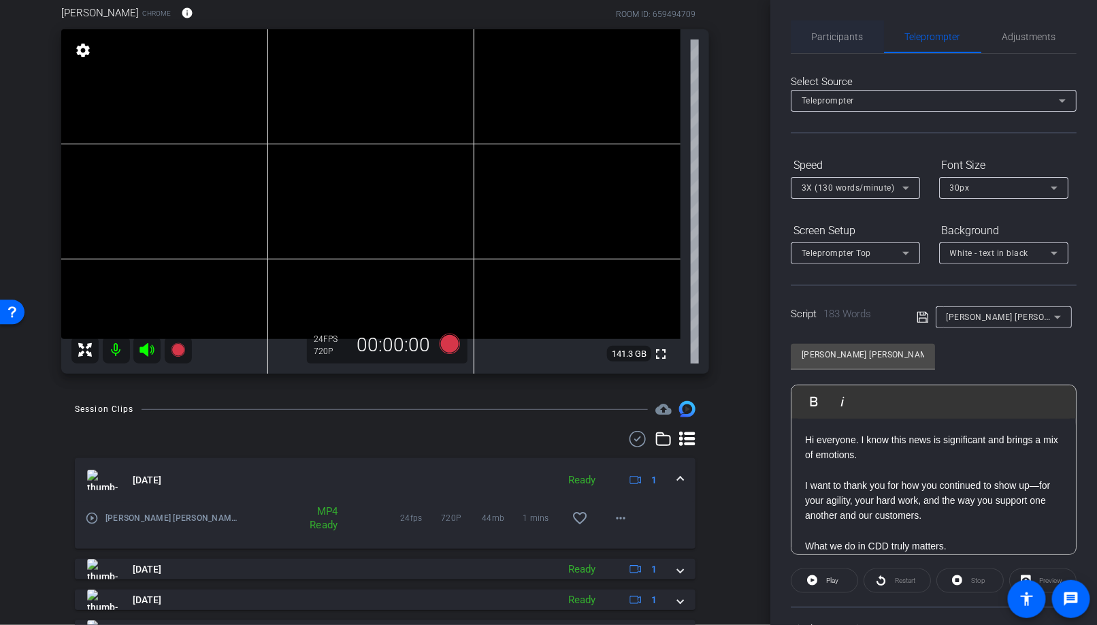
click at [852, 34] on span "Participants" at bounding box center [838, 37] width 52 height 10
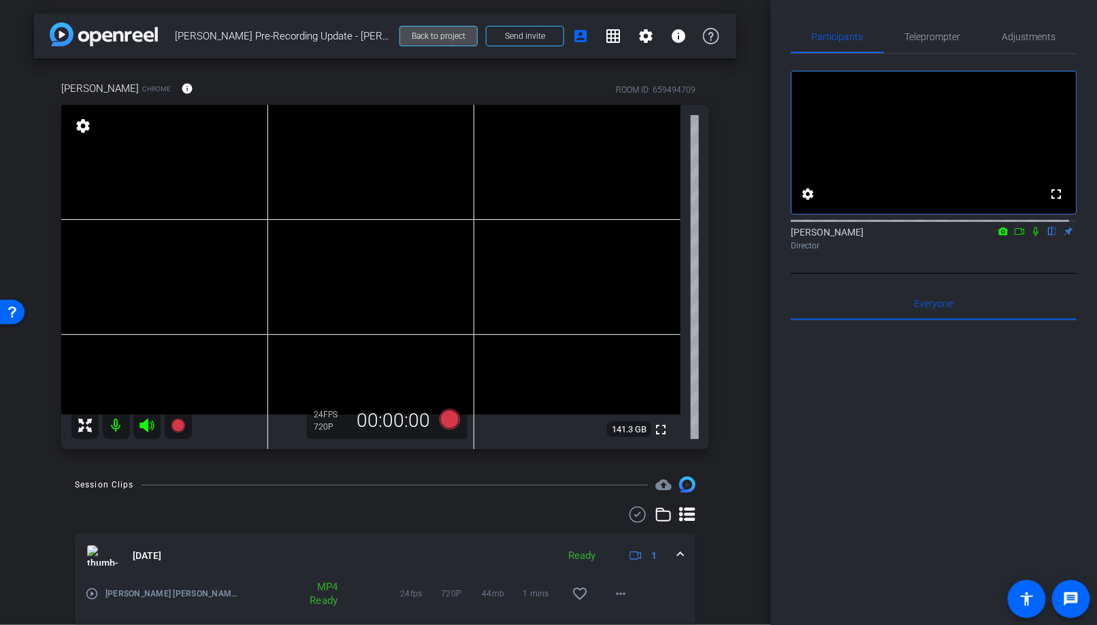
click at [434, 37] on span "Back to project" at bounding box center [439, 36] width 54 height 10
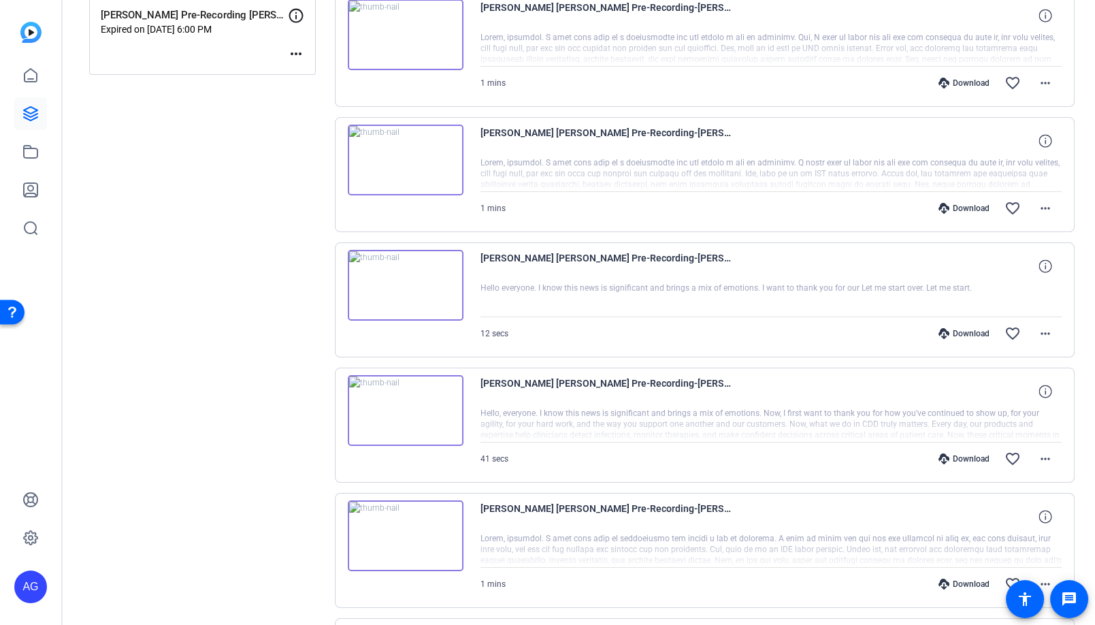
scroll to position [68, 0]
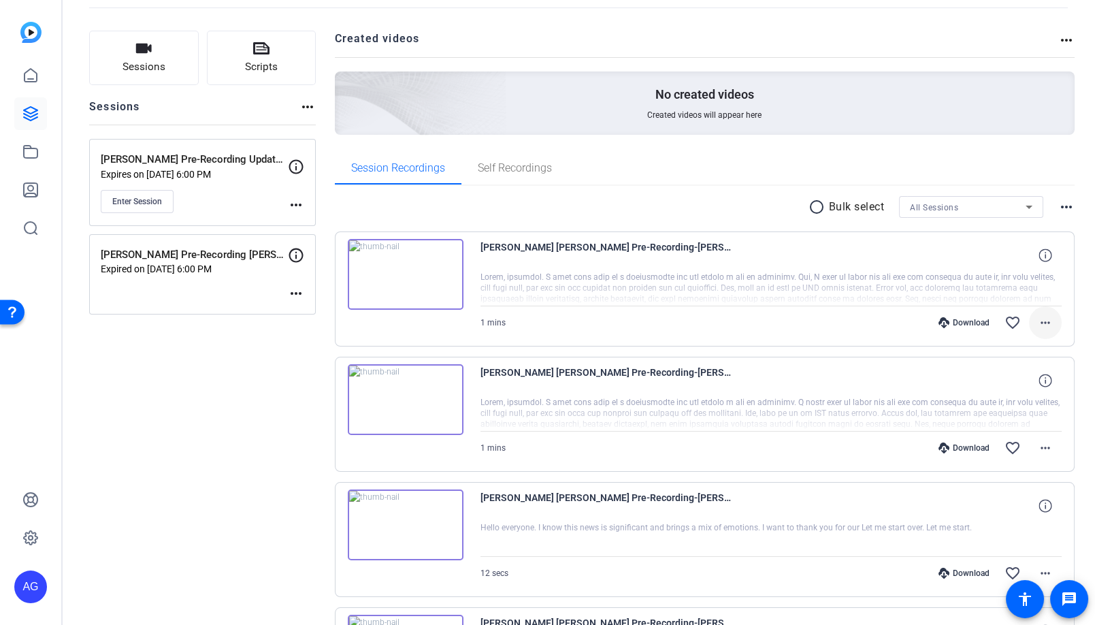
click at [1029, 321] on span at bounding box center [1045, 322] width 33 height 33
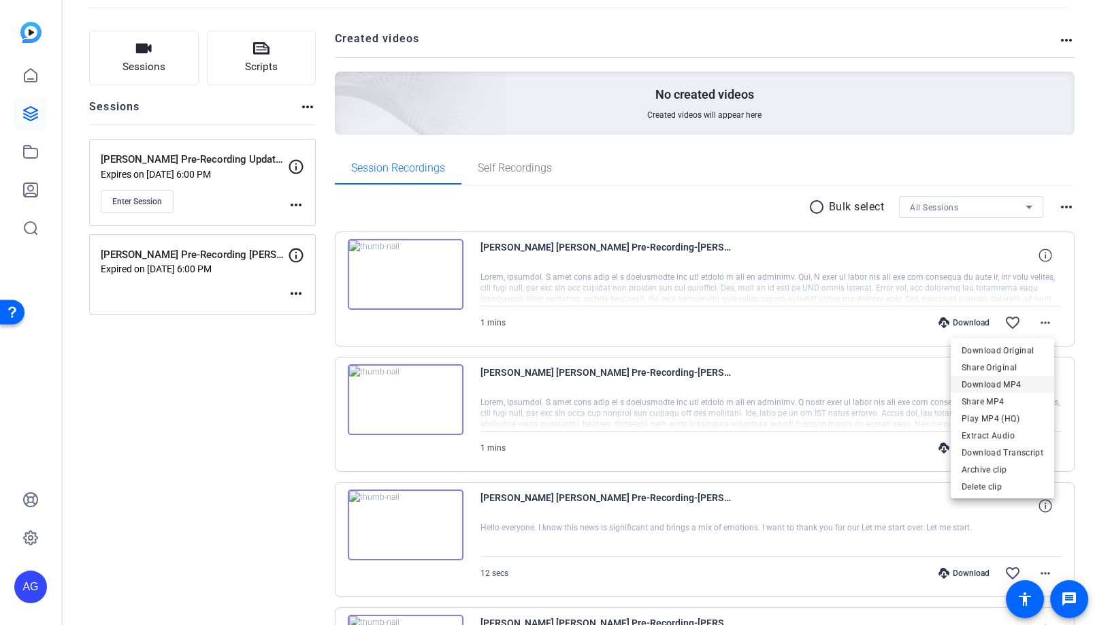
click at [1005, 385] on span "Download MP4" at bounding box center [1003, 384] width 82 height 16
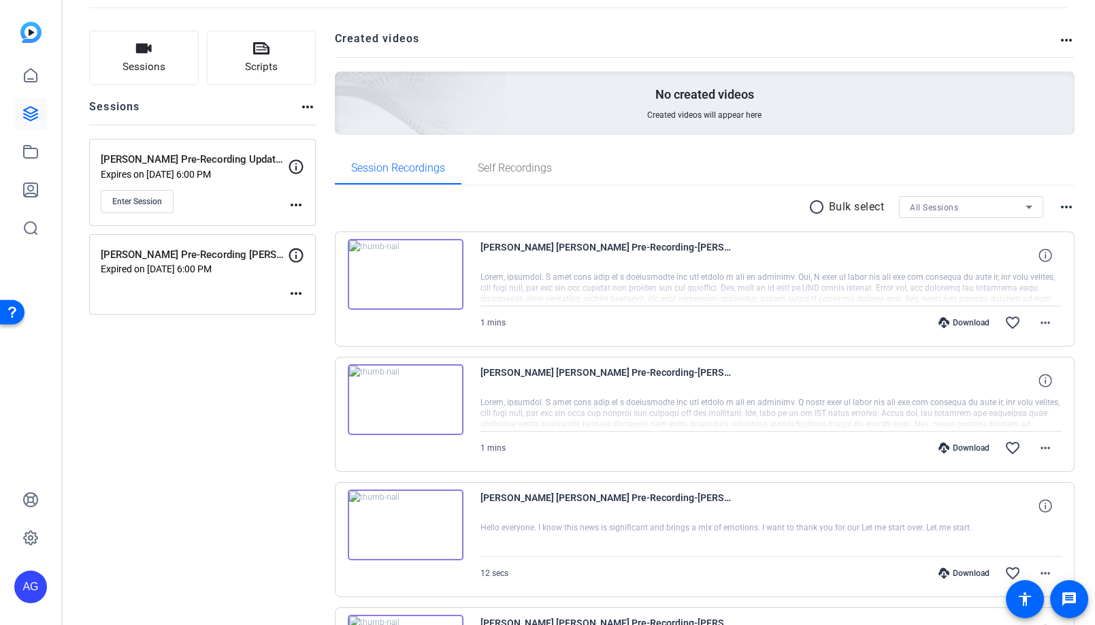
scroll to position [0, 0]
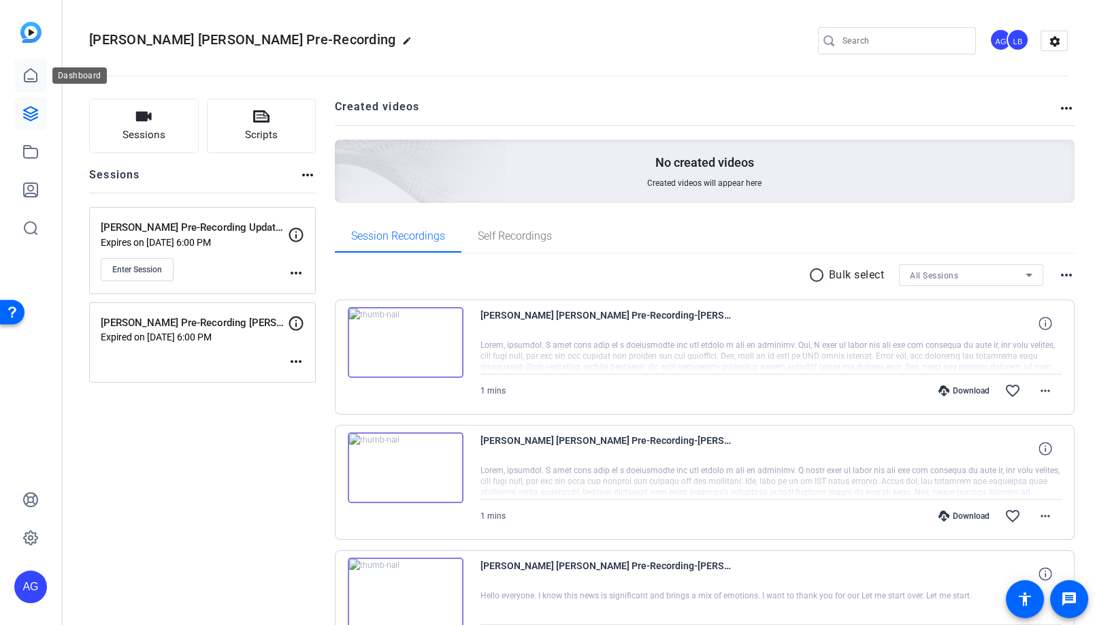
click at [37, 80] on icon at bounding box center [30, 75] width 16 height 16
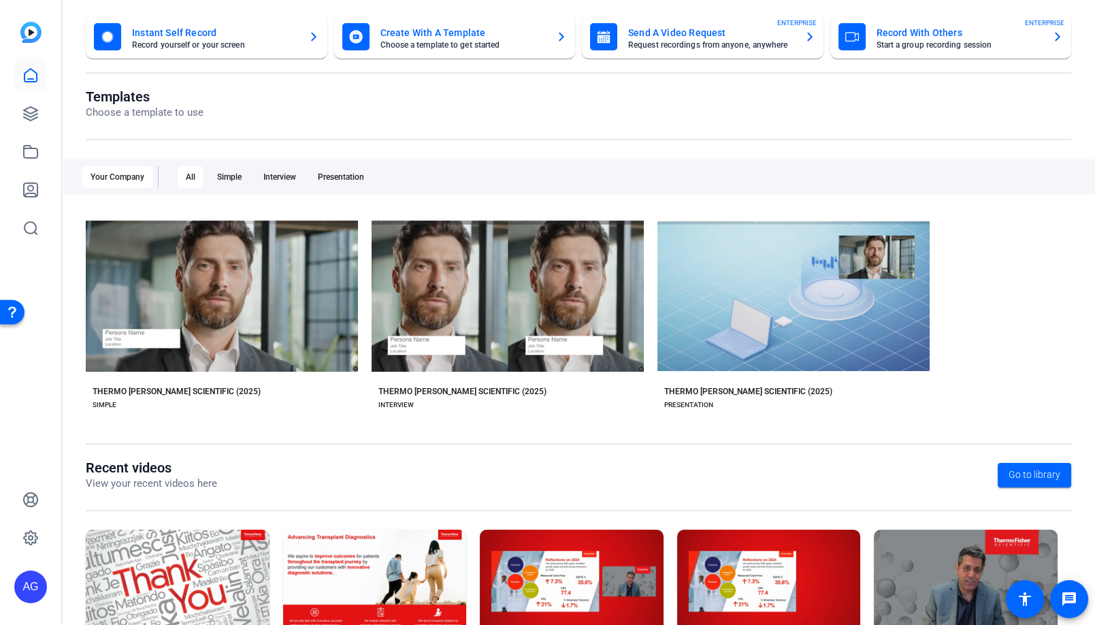
scroll to position [155, 0]
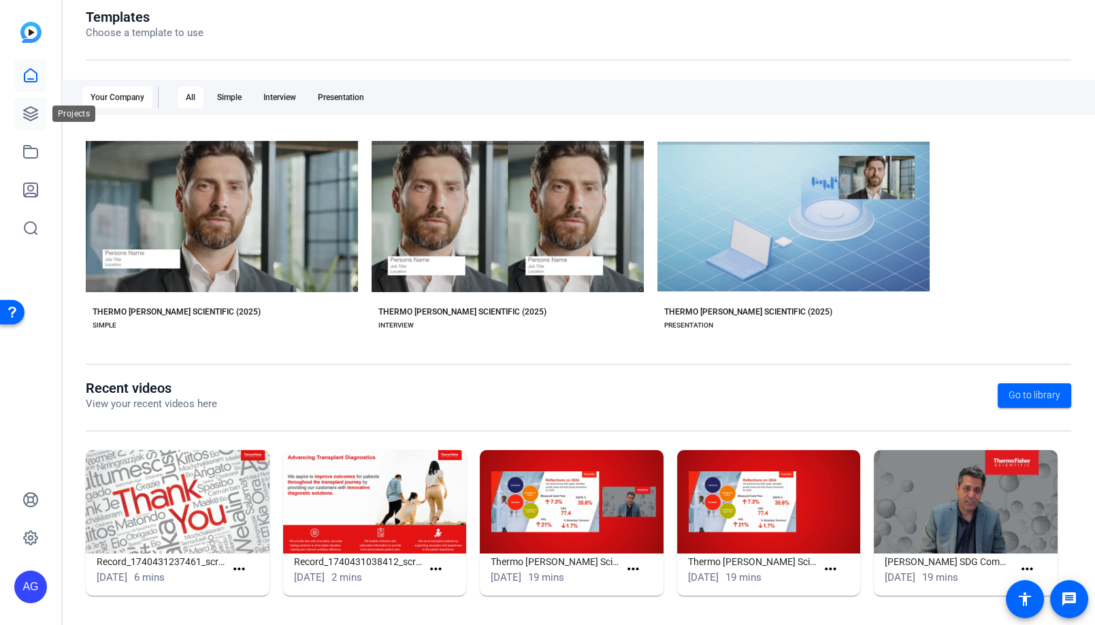
click at [31, 110] on icon at bounding box center [30, 114] width 16 height 16
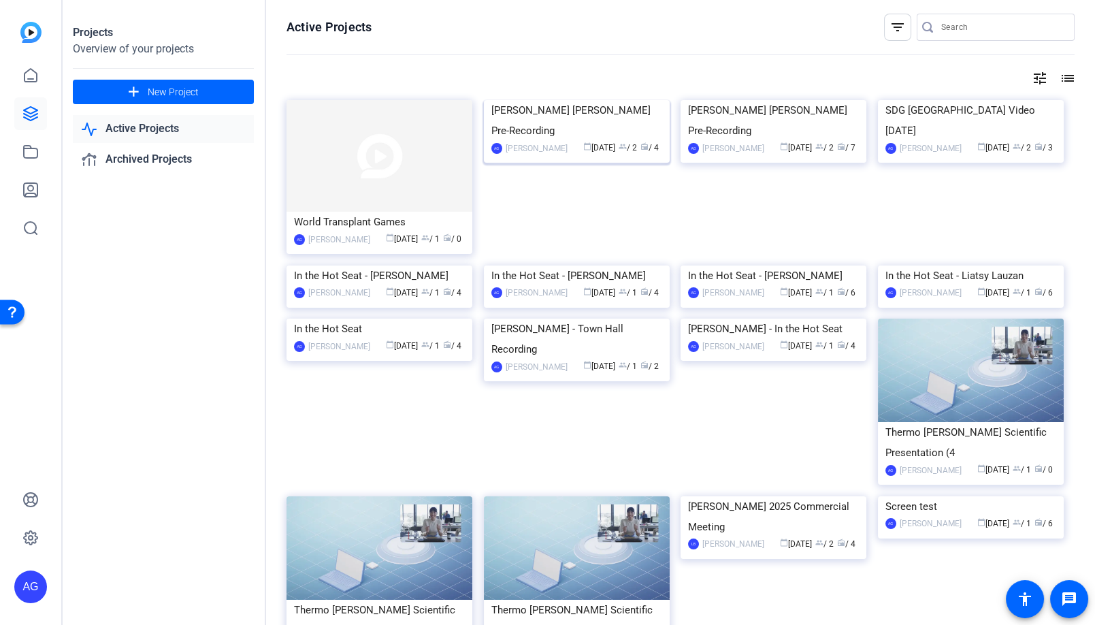
click at [534, 141] on div "[PERSON_NAME] [PERSON_NAME] Pre-Recording" at bounding box center [577, 120] width 171 height 41
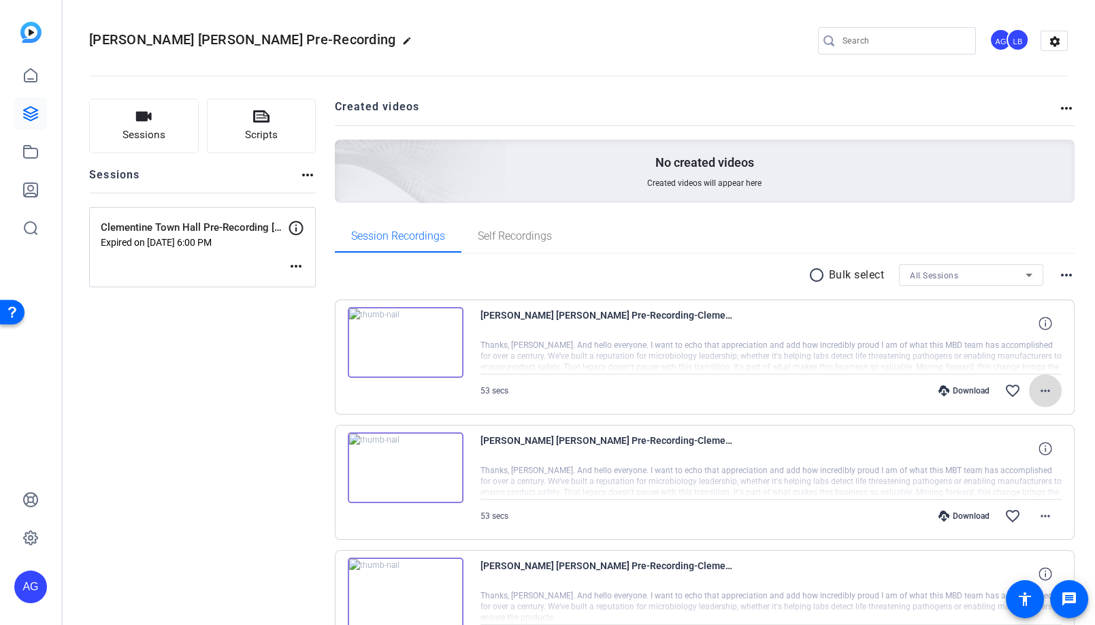
click at [1037, 389] on mat-icon "more_horiz" at bounding box center [1045, 391] width 16 height 16
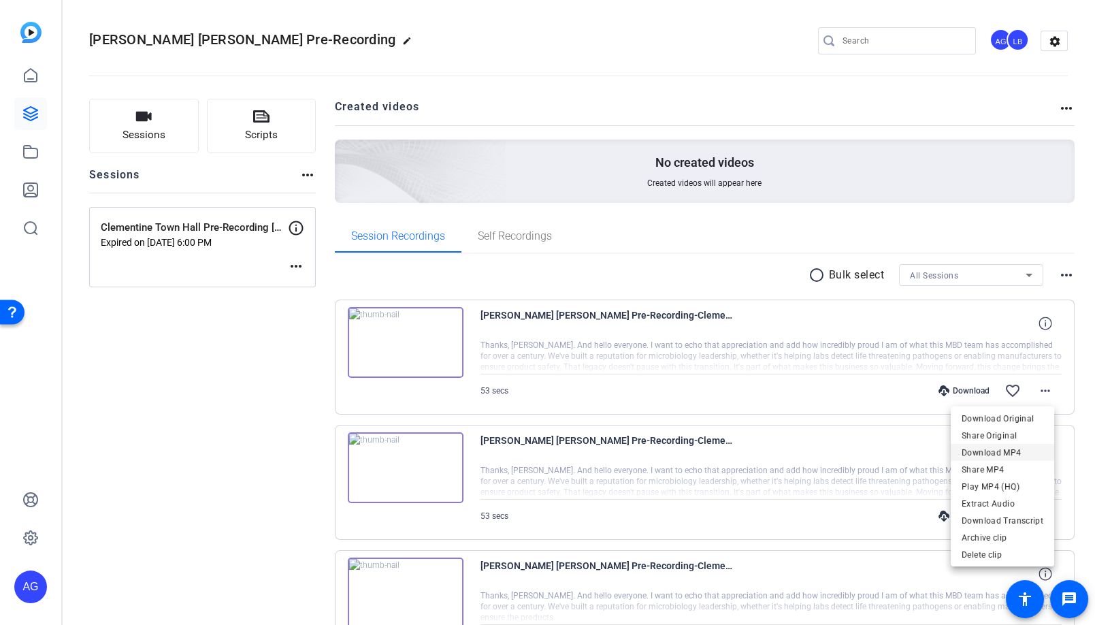
click at [1015, 449] on span "Download MP4" at bounding box center [1003, 452] width 82 height 16
